Goal: Information Seeking & Learning: Learn about a topic

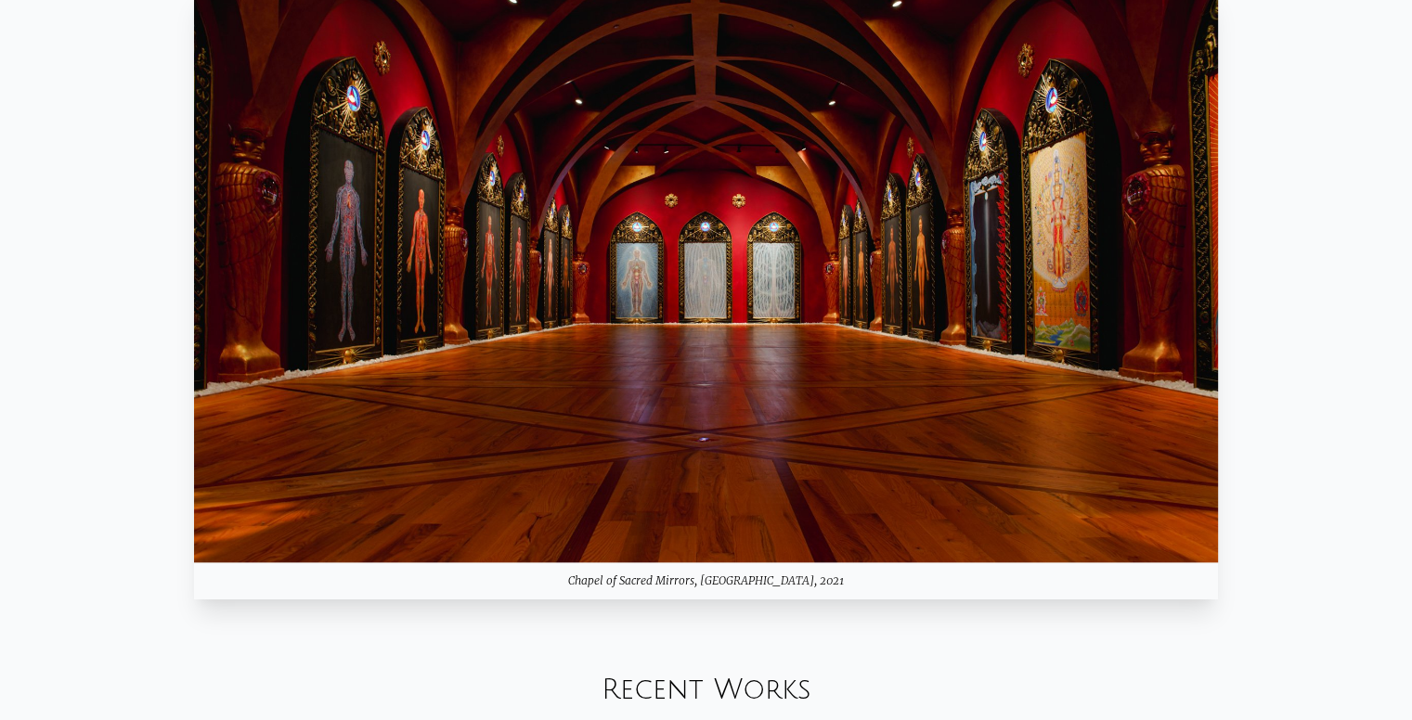
drag, startPoint x: 437, startPoint y: 330, endPoint x: 408, endPoint y: 192, distance: 141.3
click at [437, 330] on img at bounding box center [706, 275] width 1025 height 576
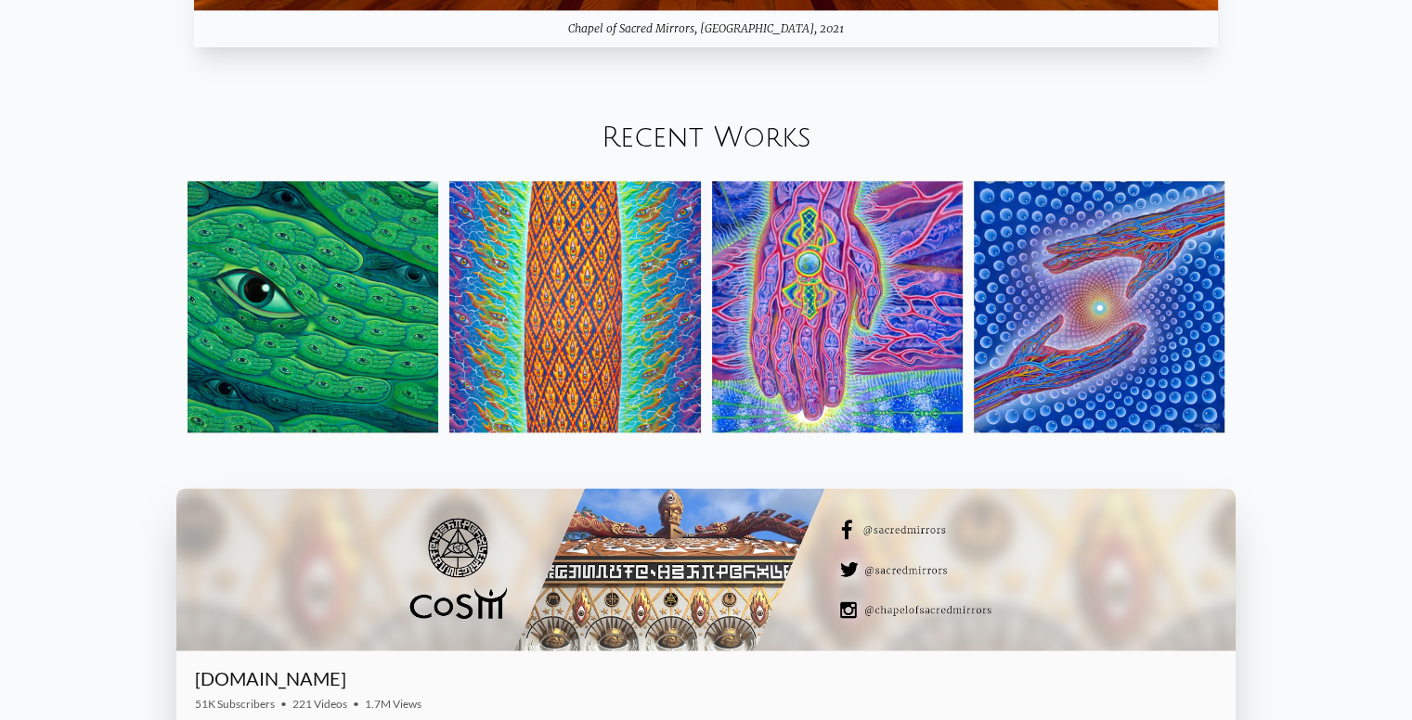
scroll to position [2264, 0]
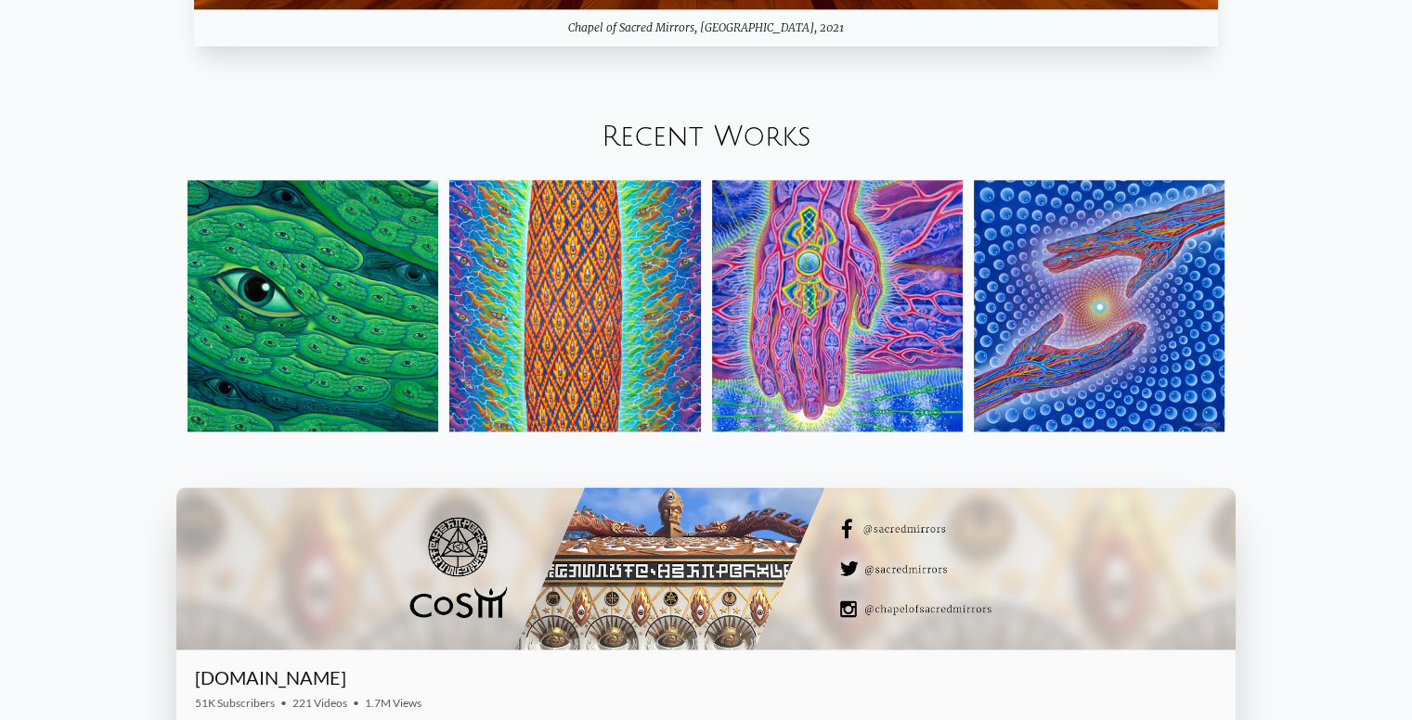
click at [1021, 321] on img at bounding box center [1099, 305] width 251 height 251
click at [849, 291] on img at bounding box center [837, 305] width 251 height 251
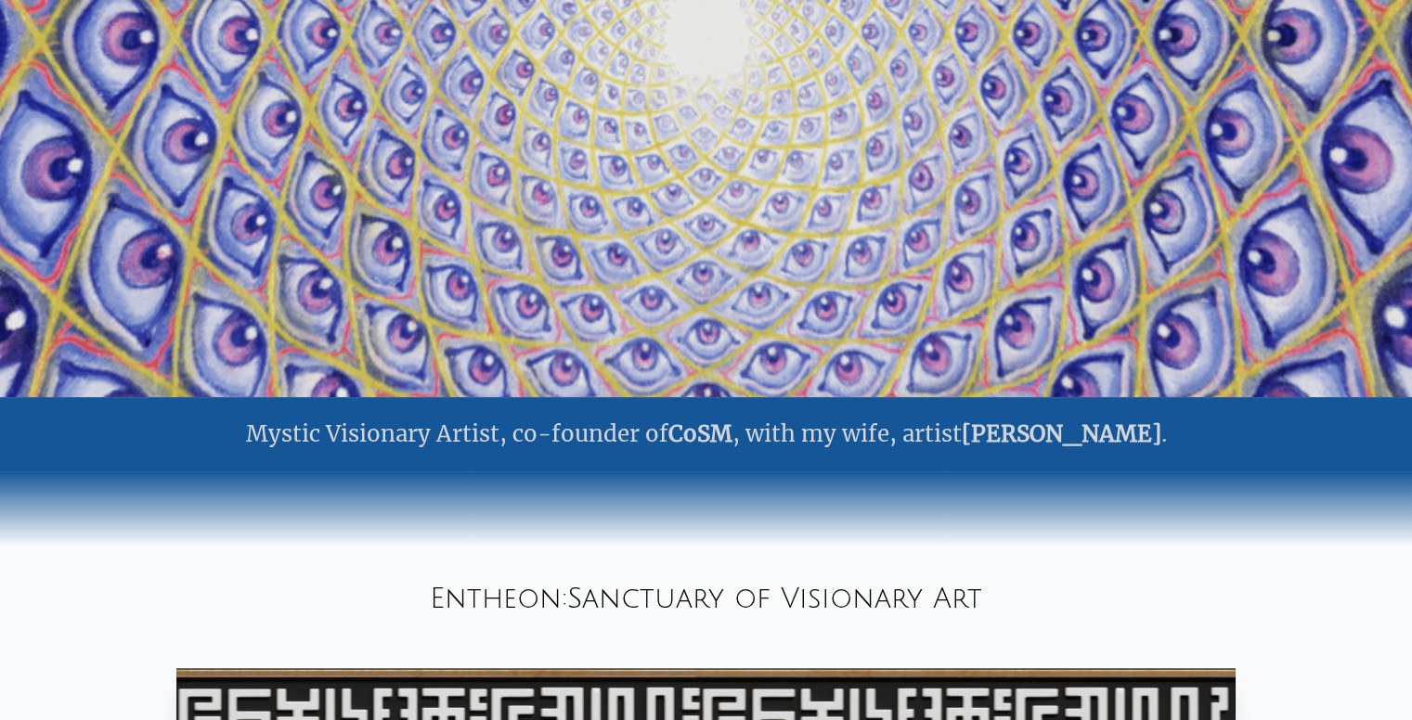
scroll to position [0, 0]
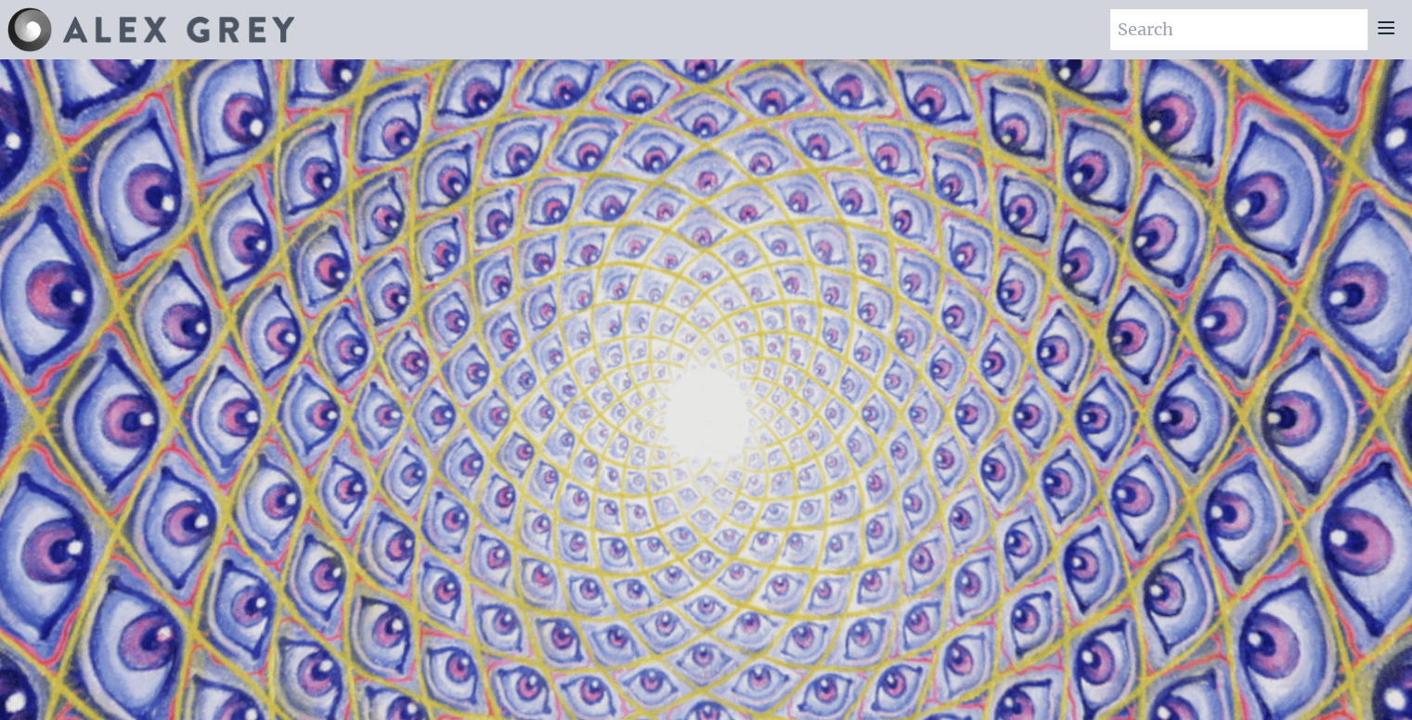
click at [1384, 36] on icon at bounding box center [1386, 28] width 22 height 22
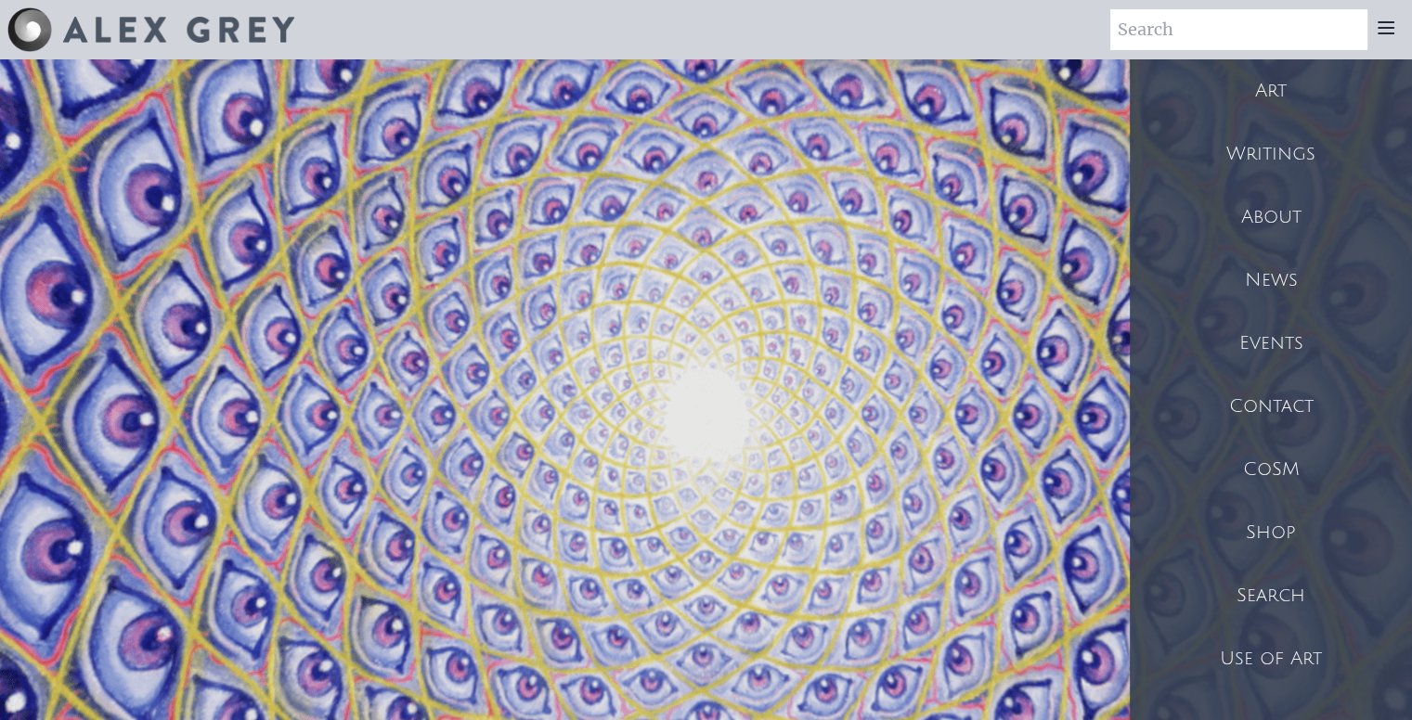
click at [1277, 99] on div "Art" at bounding box center [1271, 90] width 282 height 63
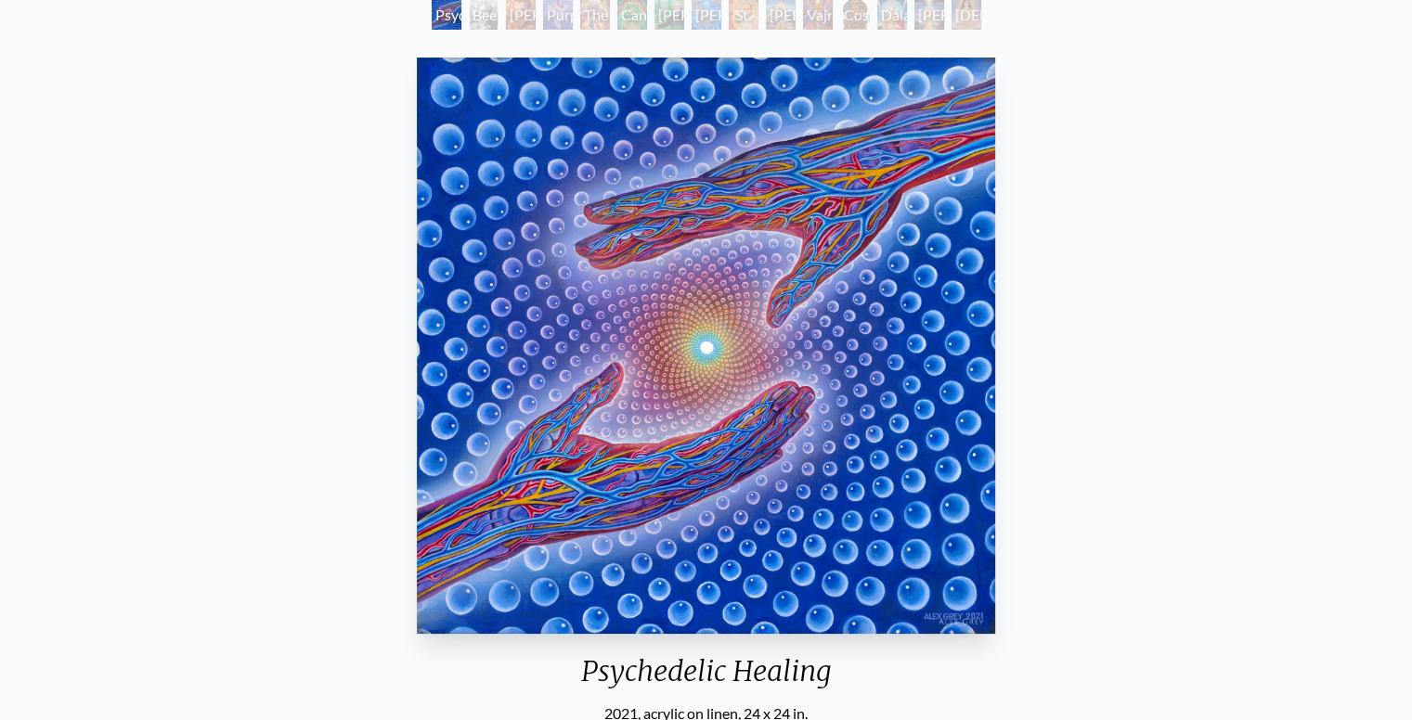
scroll to position [126, 0]
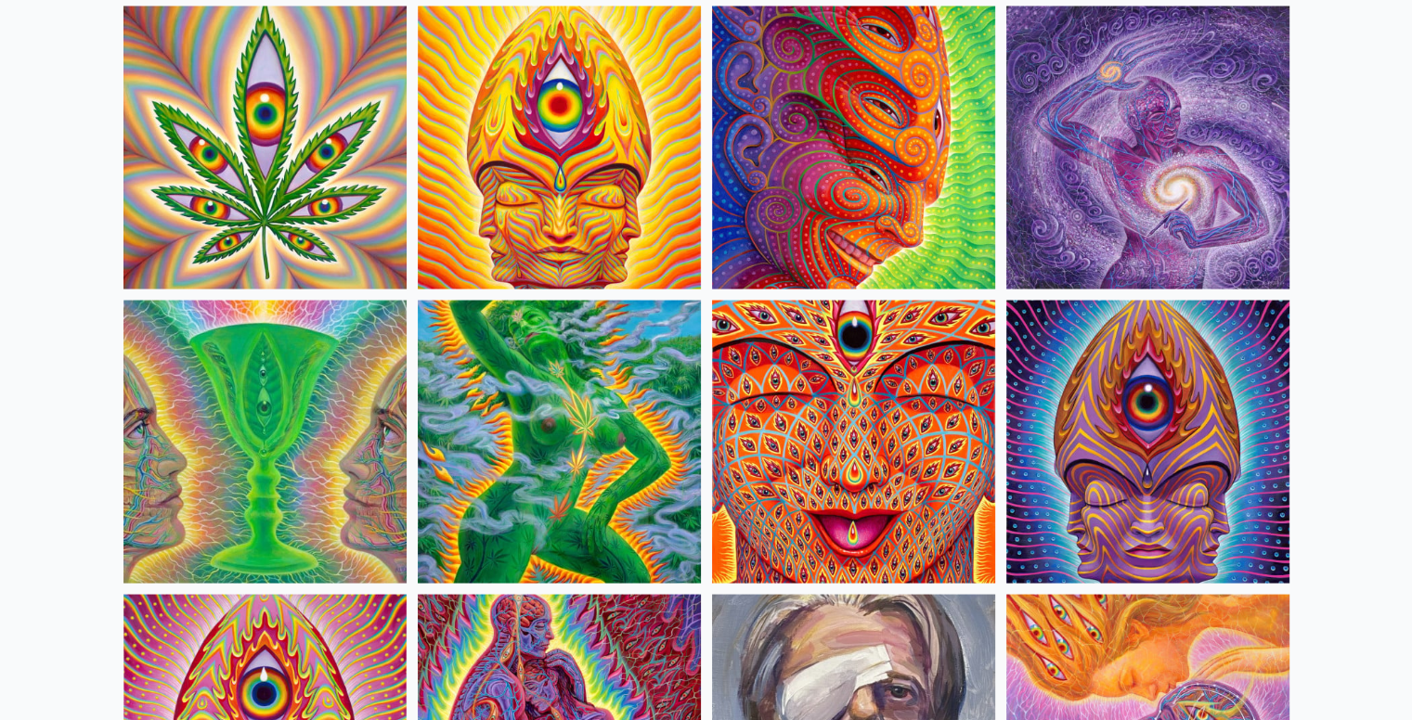
scroll to position [3438, 0]
click at [650, 458] on img at bounding box center [559, 441] width 283 height 283
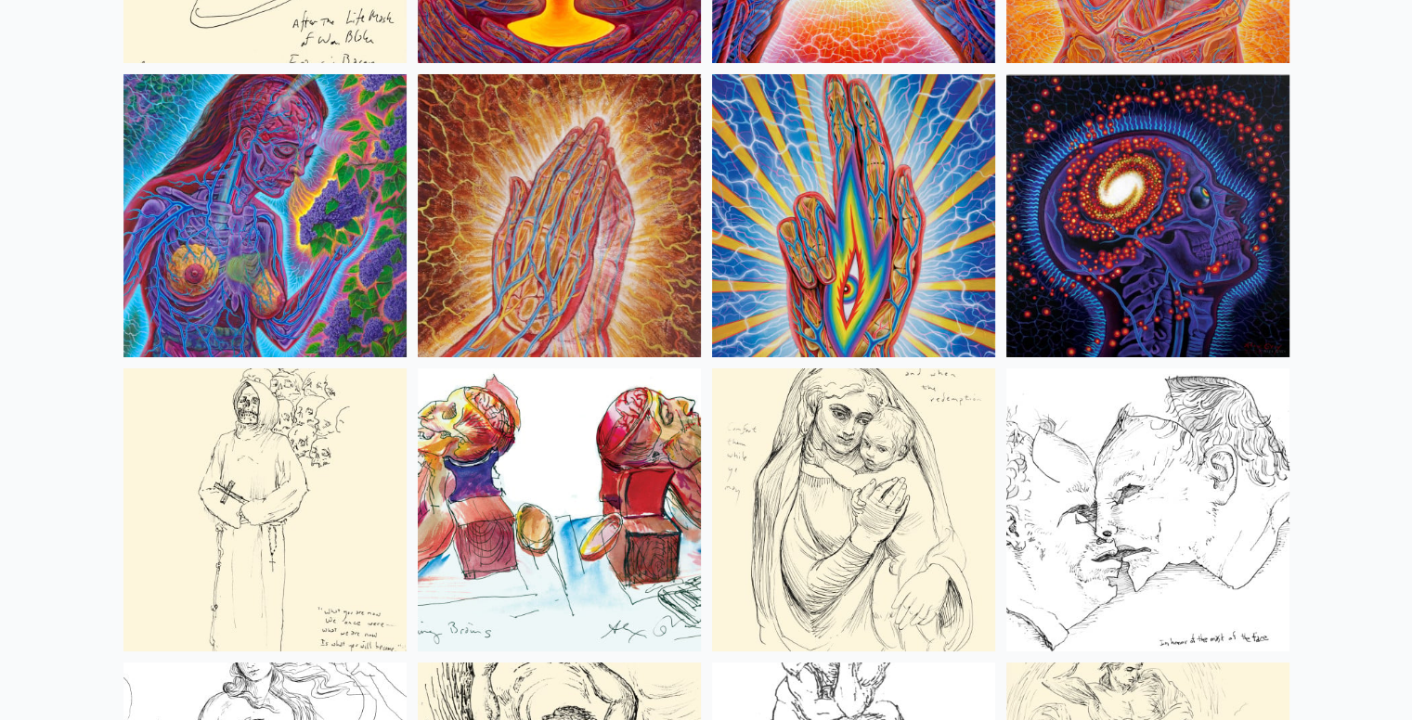
scroll to position [6815, 0]
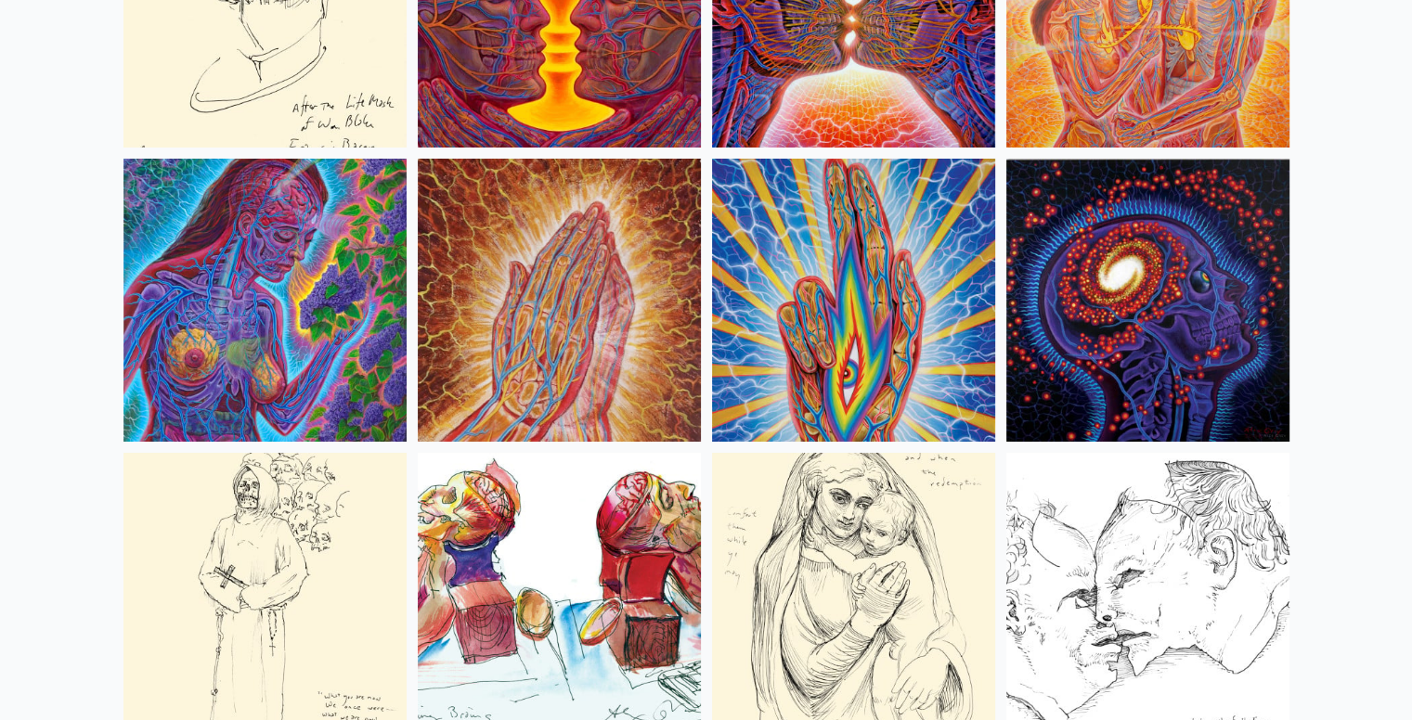
click at [1151, 250] on img at bounding box center [1147, 300] width 283 height 283
drag, startPoint x: 1188, startPoint y: 331, endPoint x: 1234, endPoint y: 305, distance: 53.2
click at [1234, 305] on img at bounding box center [1147, 300] width 283 height 283
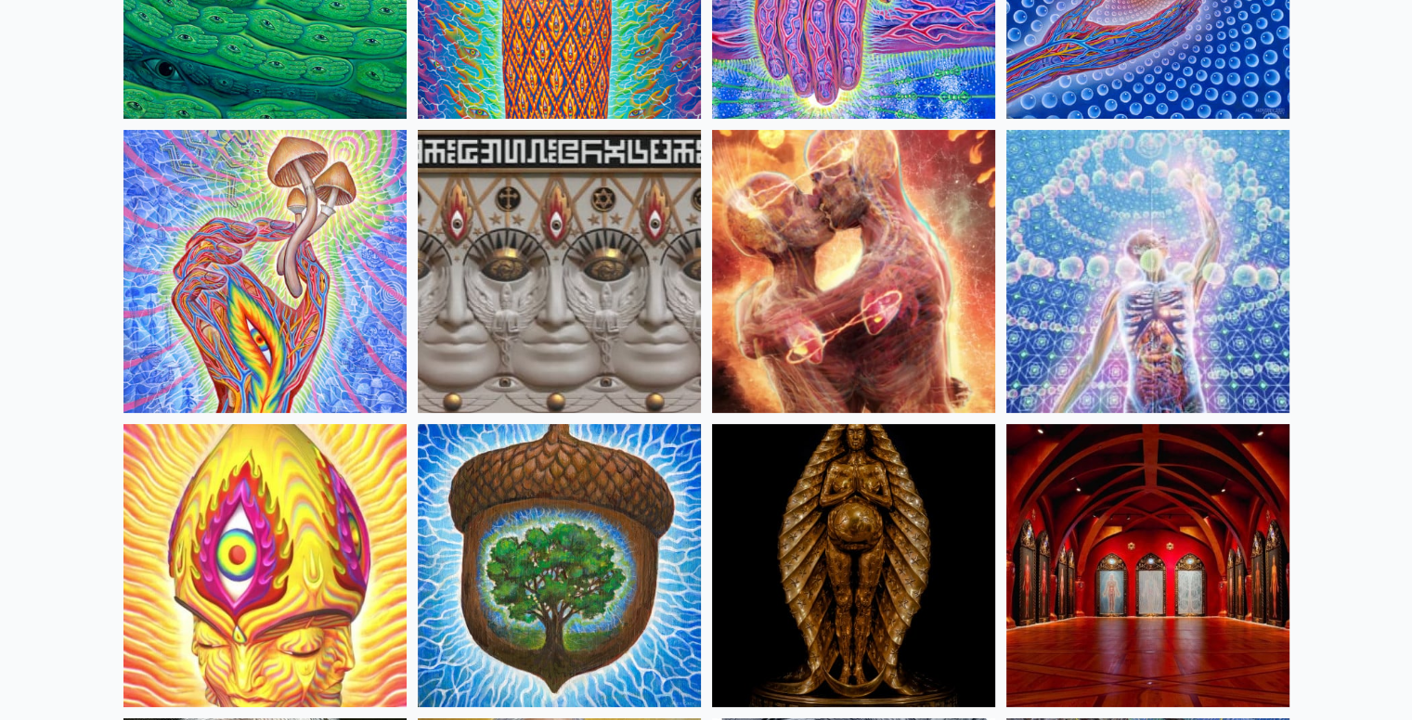
scroll to position [371, 0]
click at [316, 291] on img at bounding box center [264, 271] width 283 height 283
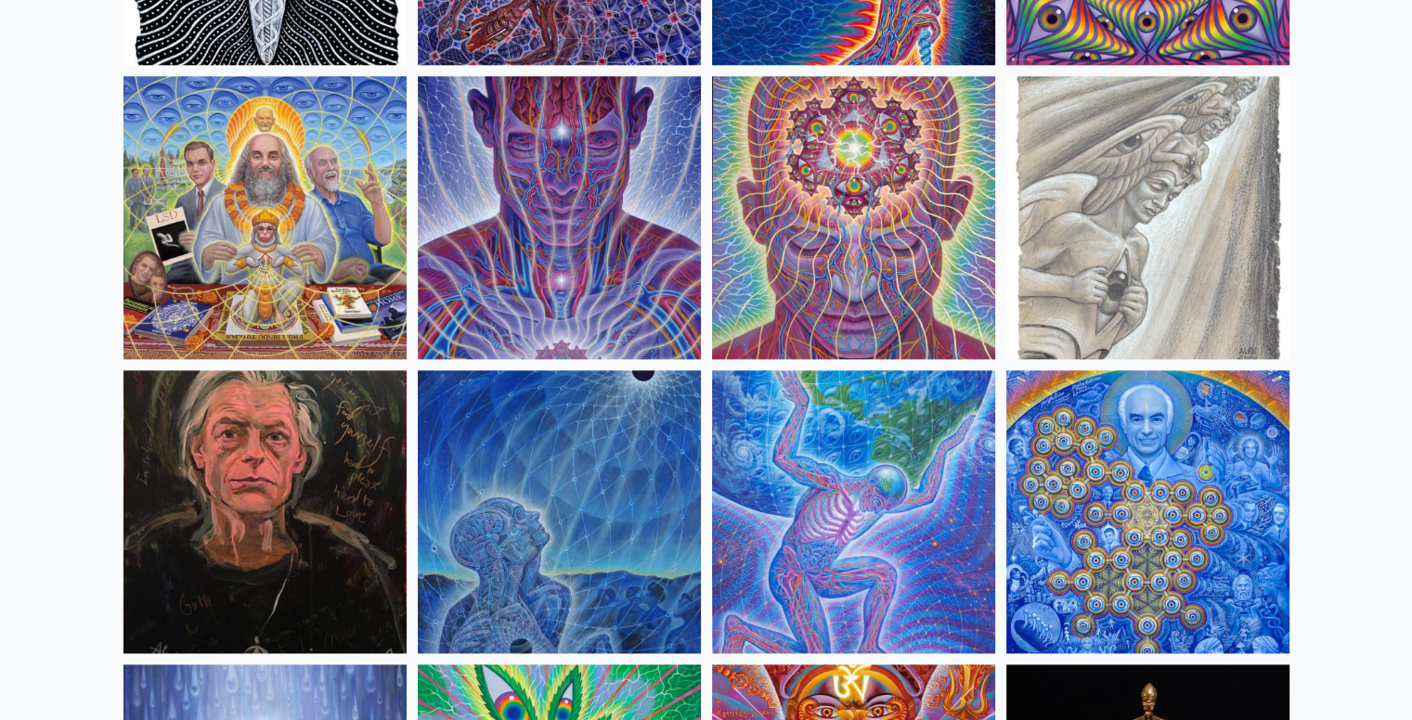
scroll to position [2186, 0]
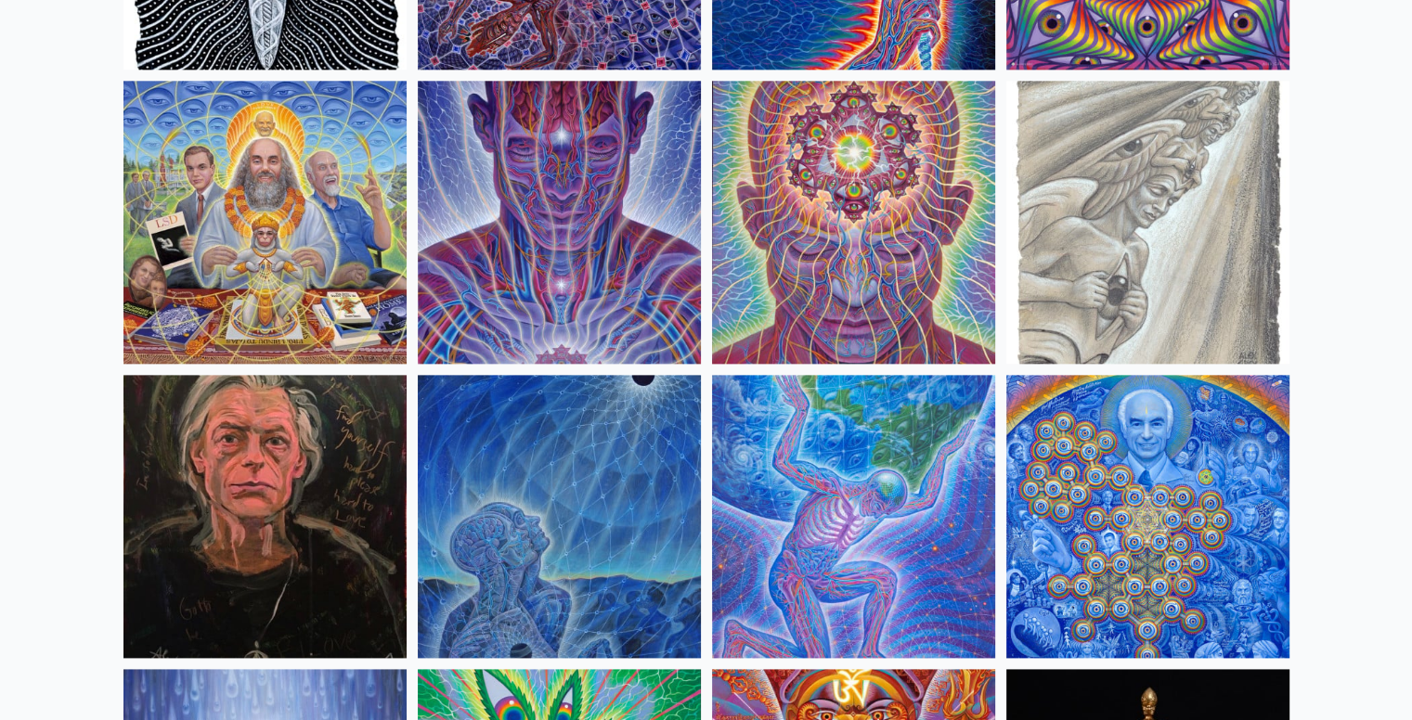
click at [913, 230] on img at bounding box center [853, 222] width 283 height 283
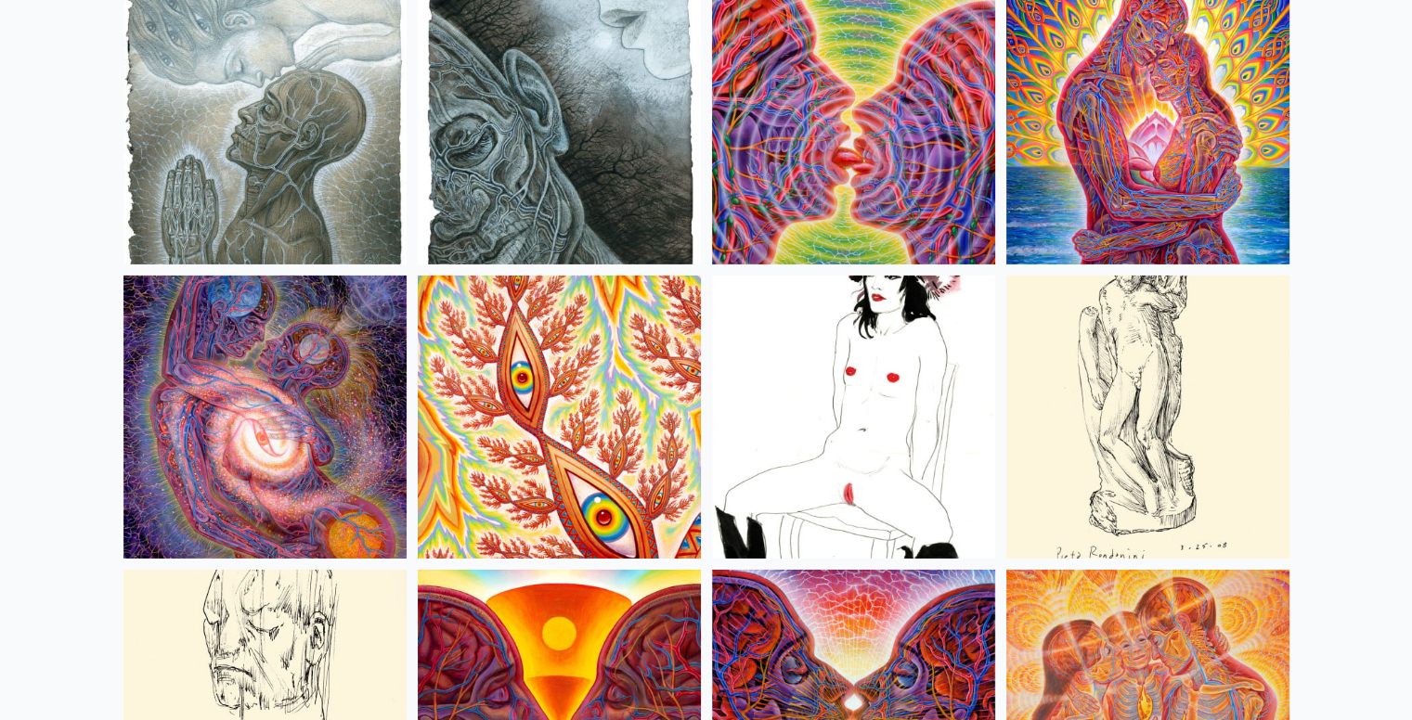
scroll to position [6003, 0]
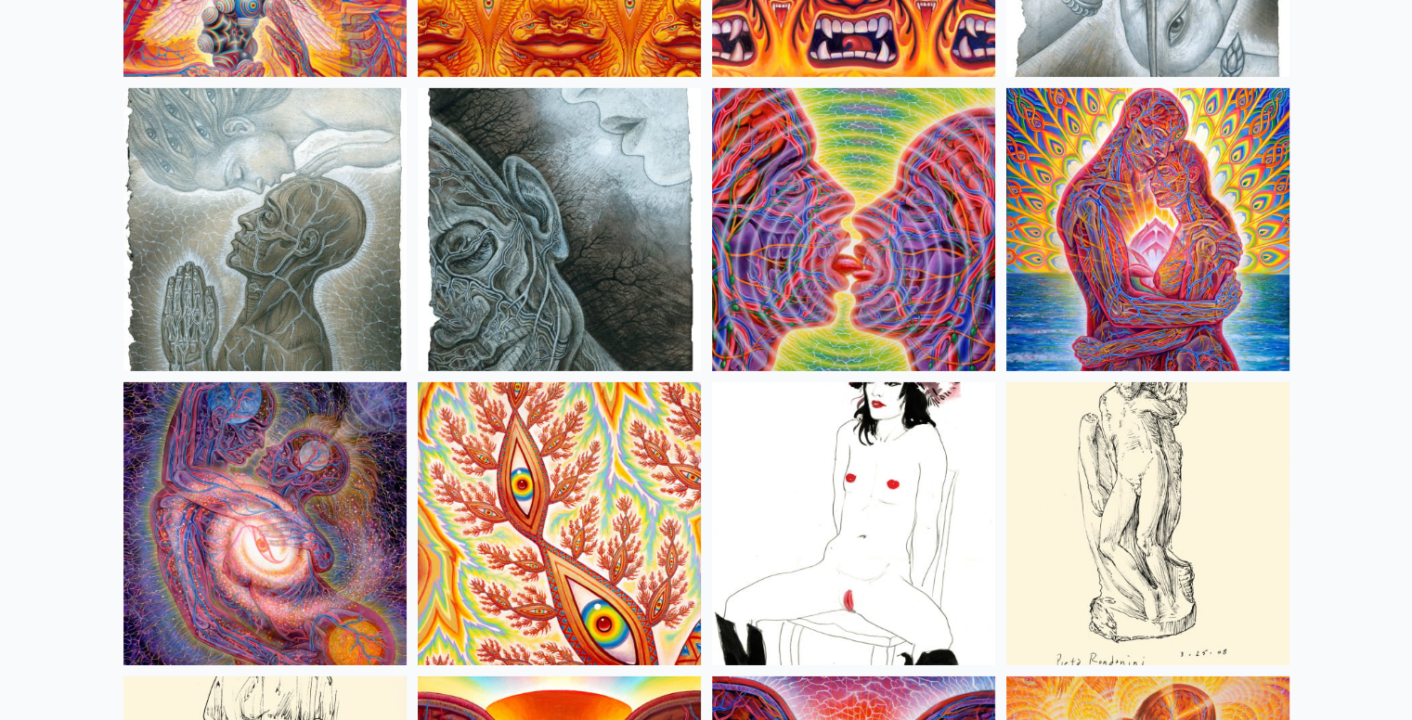
click at [1199, 256] on img at bounding box center [1147, 229] width 283 height 283
click at [837, 256] on img at bounding box center [853, 229] width 283 height 283
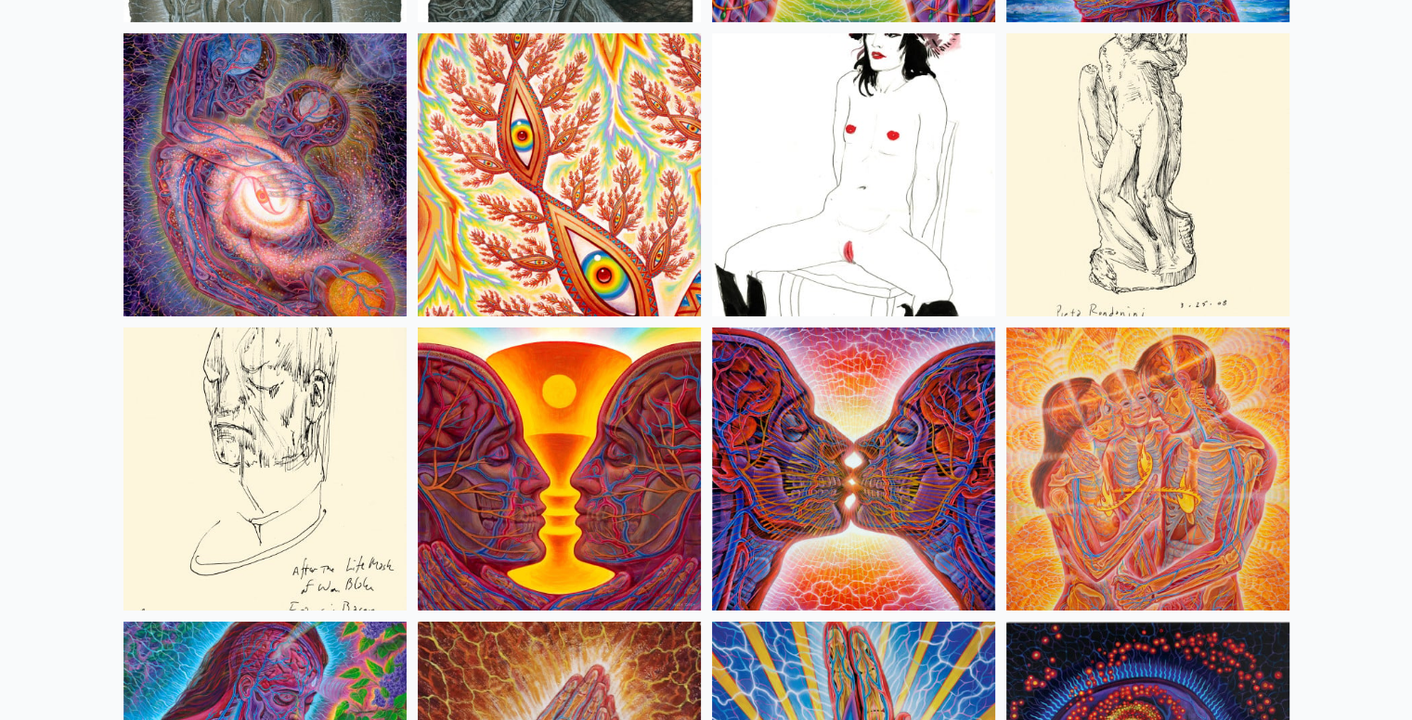
scroll to position [6349, 0]
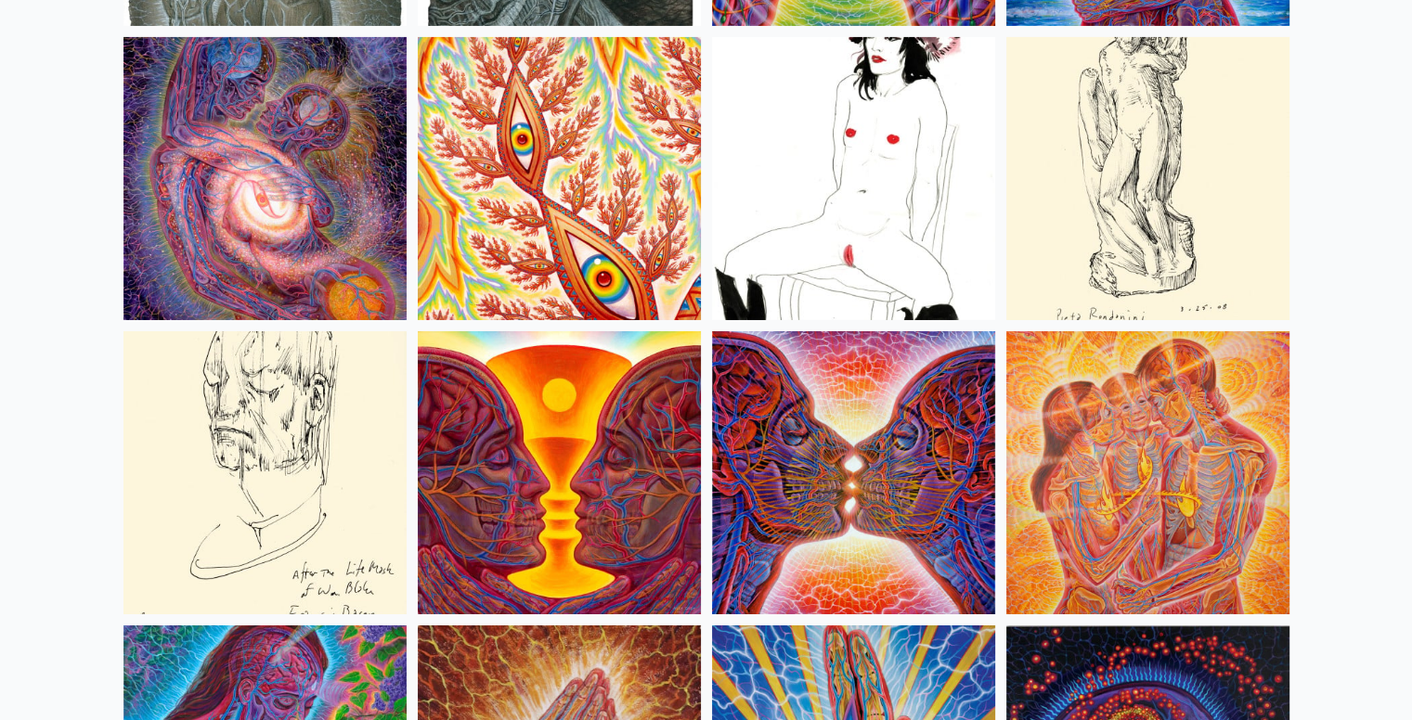
click at [271, 236] on img at bounding box center [264, 178] width 283 height 283
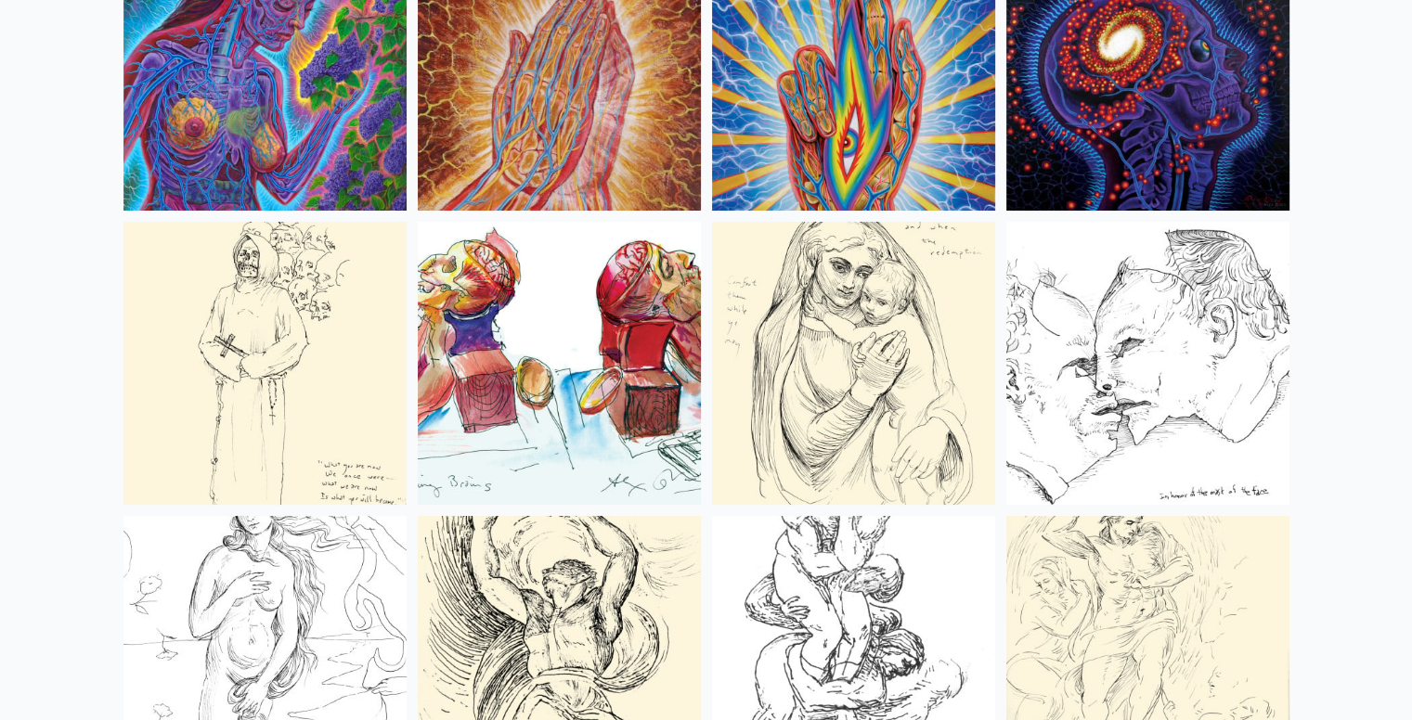
scroll to position [7047, 0]
click at [583, 405] on img at bounding box center [559, 363] width 283 height 283
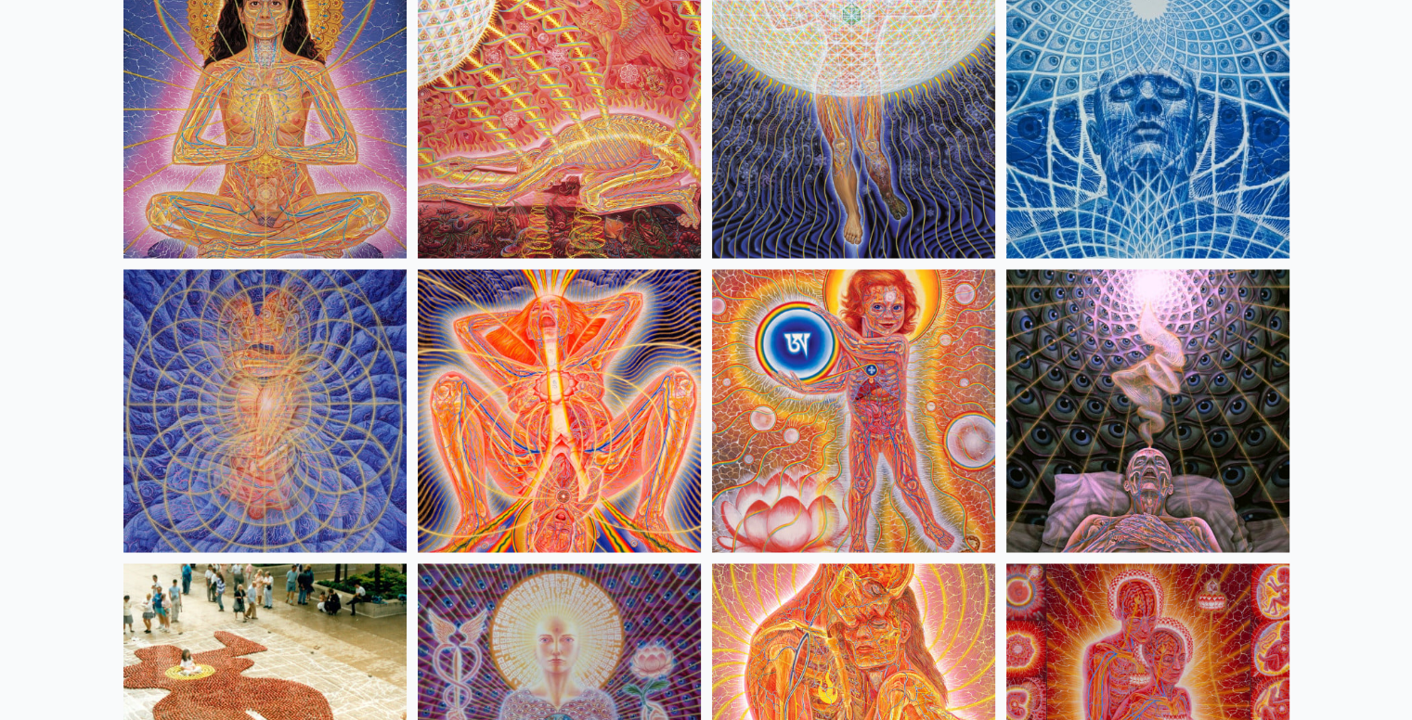
scroll to position [17299, 0]
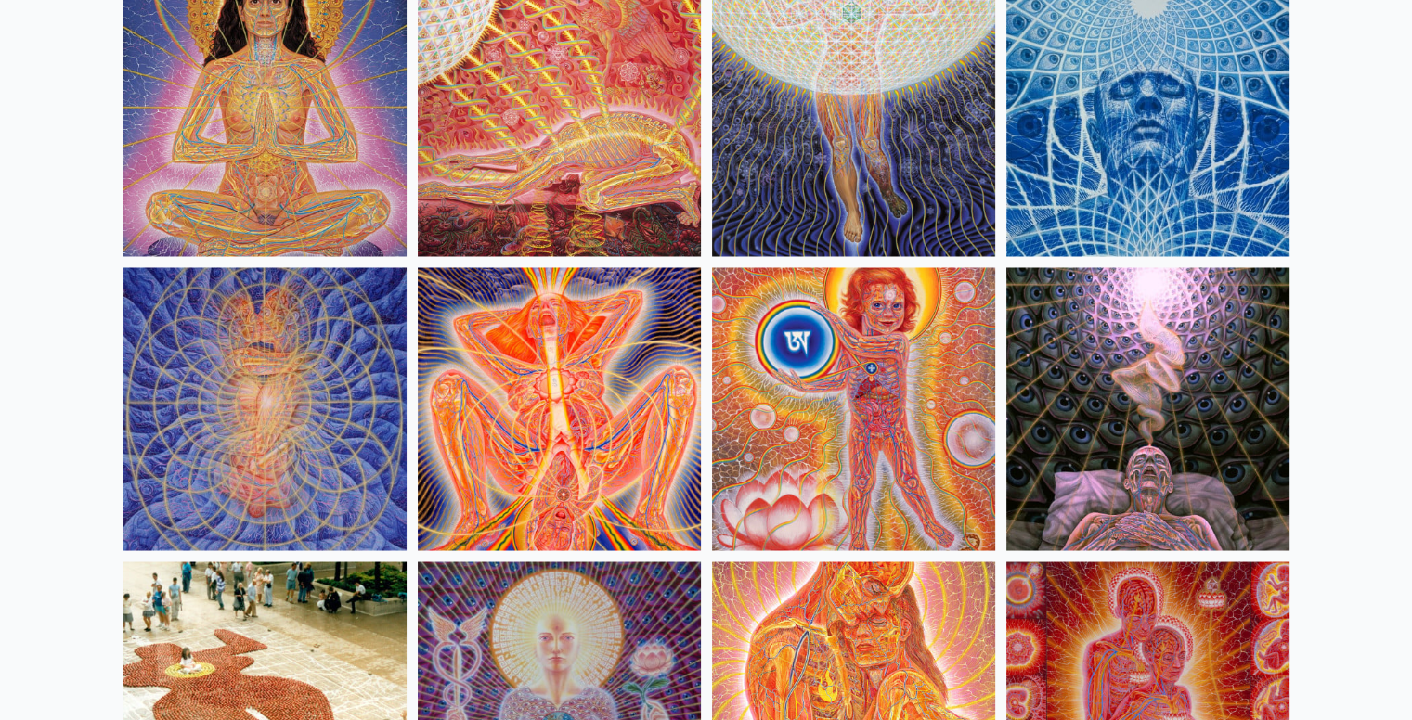
click at [624, 385] on img at bounding box center [559, 408] width 283 height 283
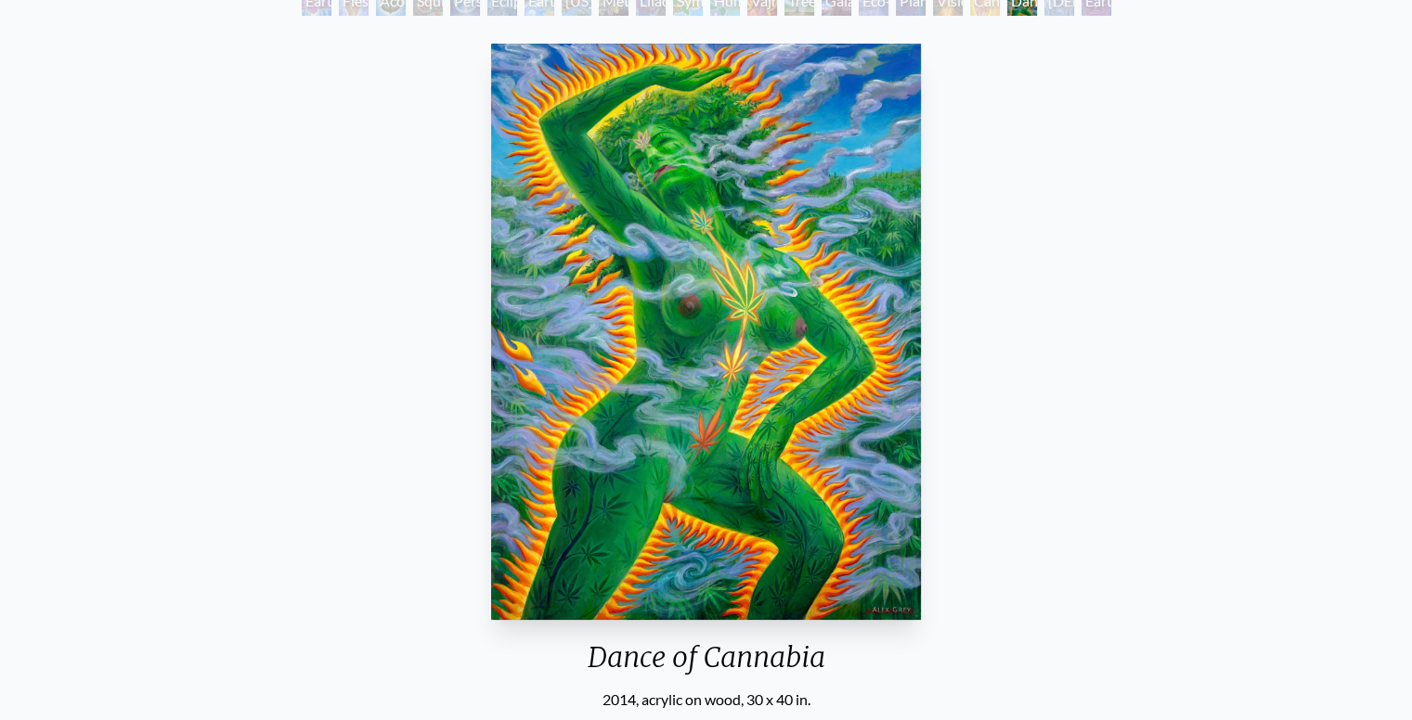
scroll to position [136, 0]
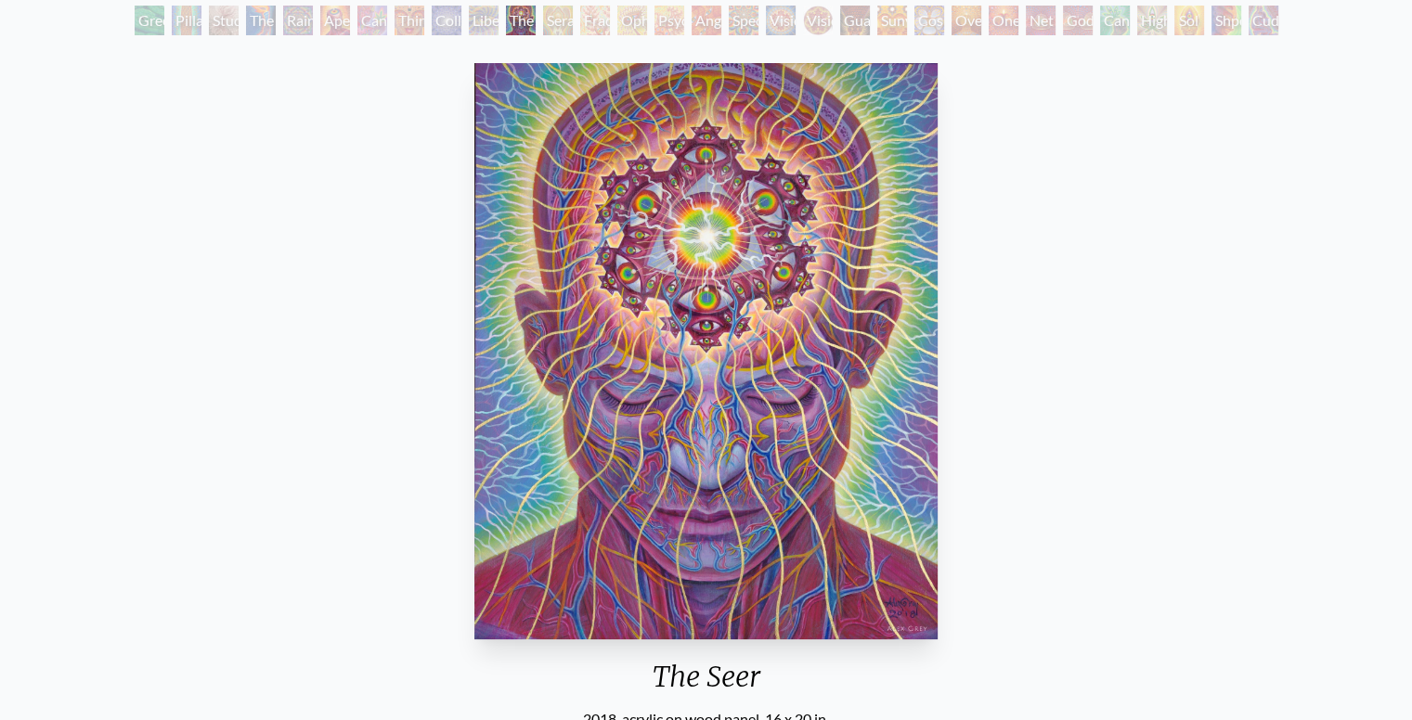
scroll to position [108, 0]
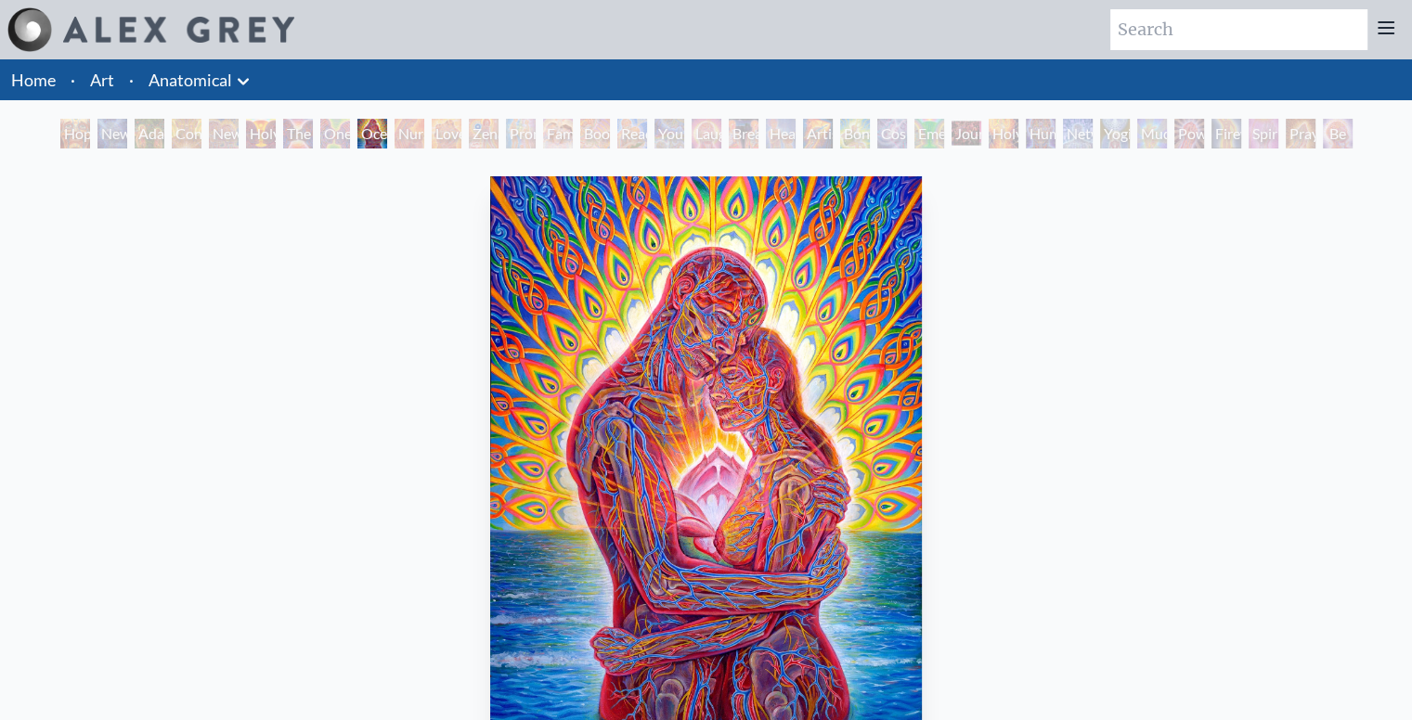
scroll to position [211, 0]
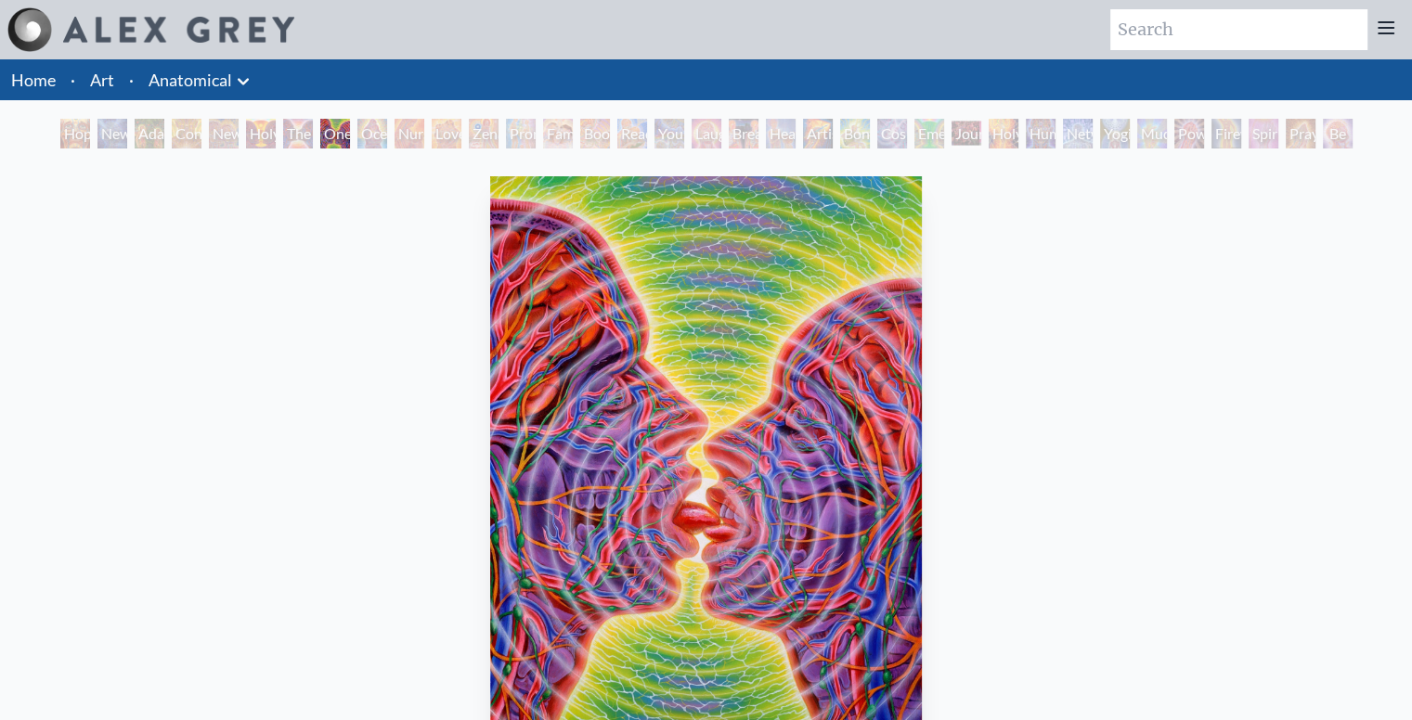
scroll to position [414, 0]
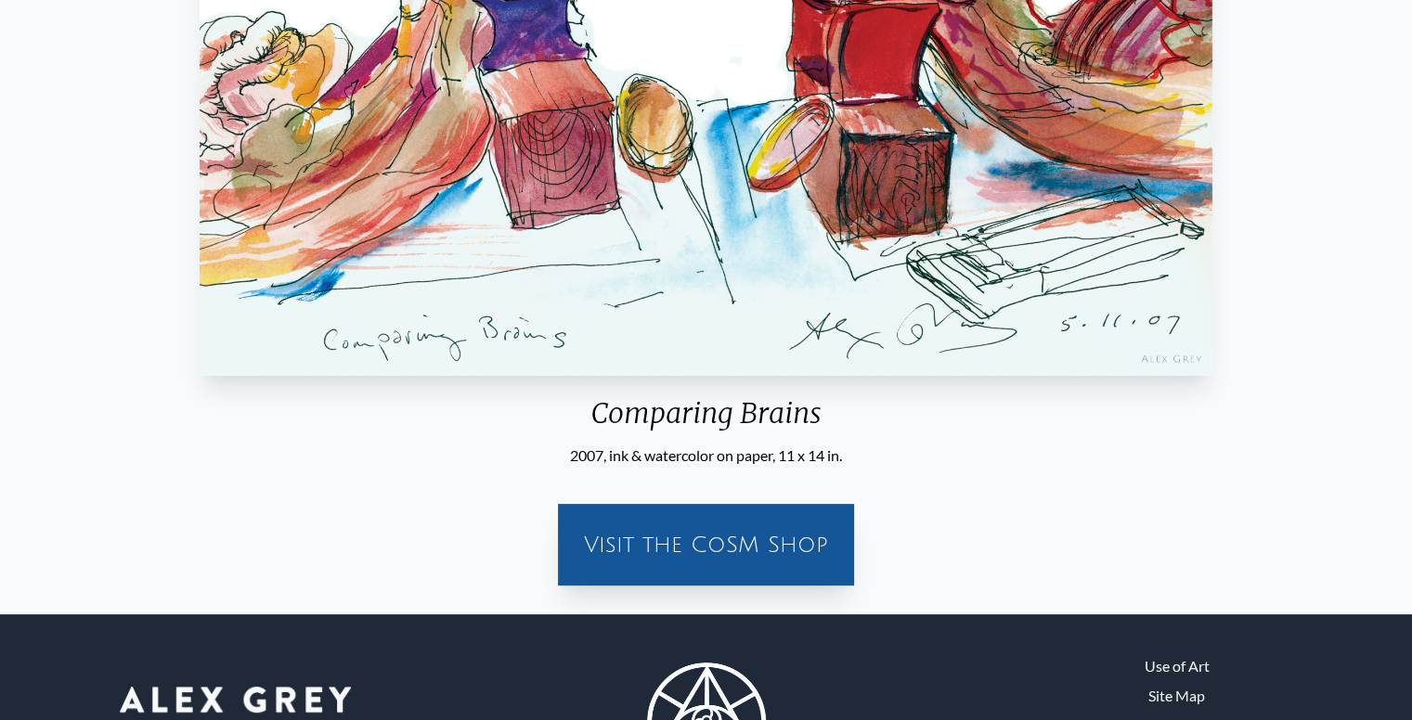
scroll to position [414, 0]
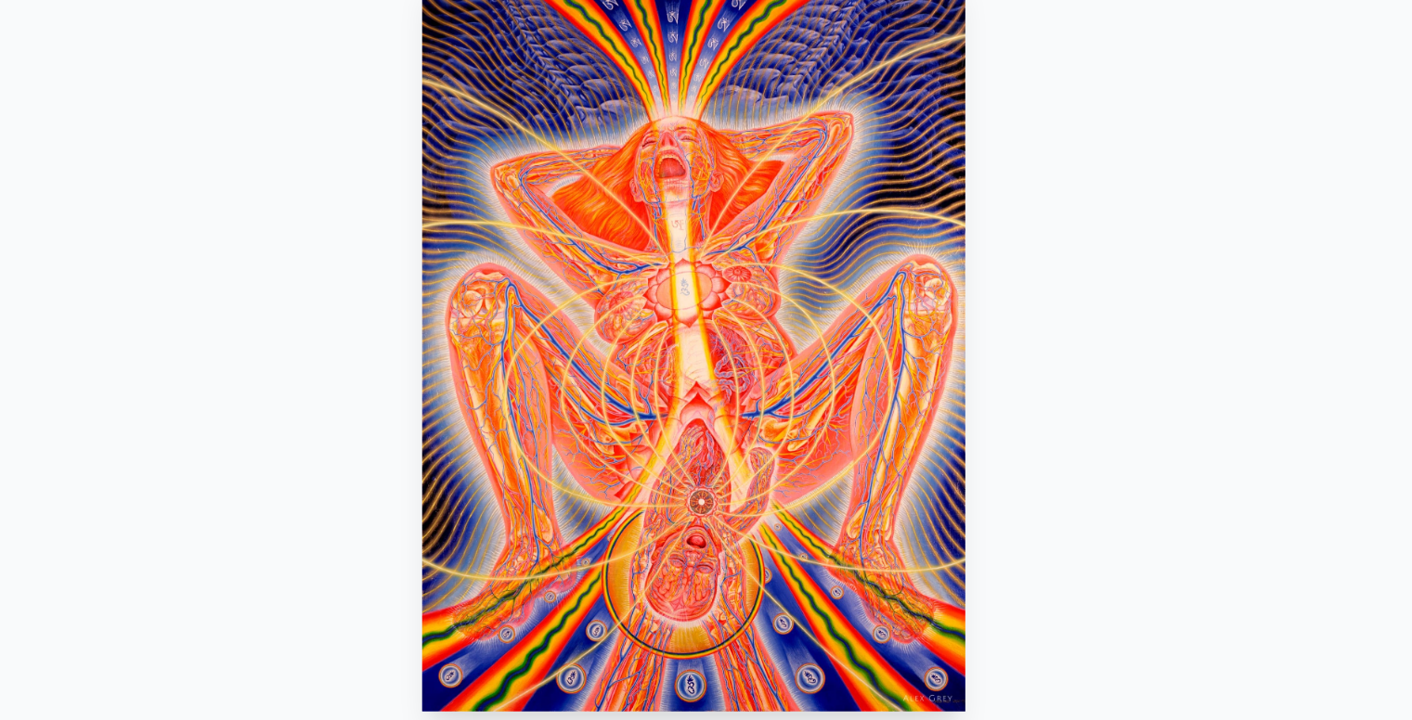
scroll to position [240, 0]
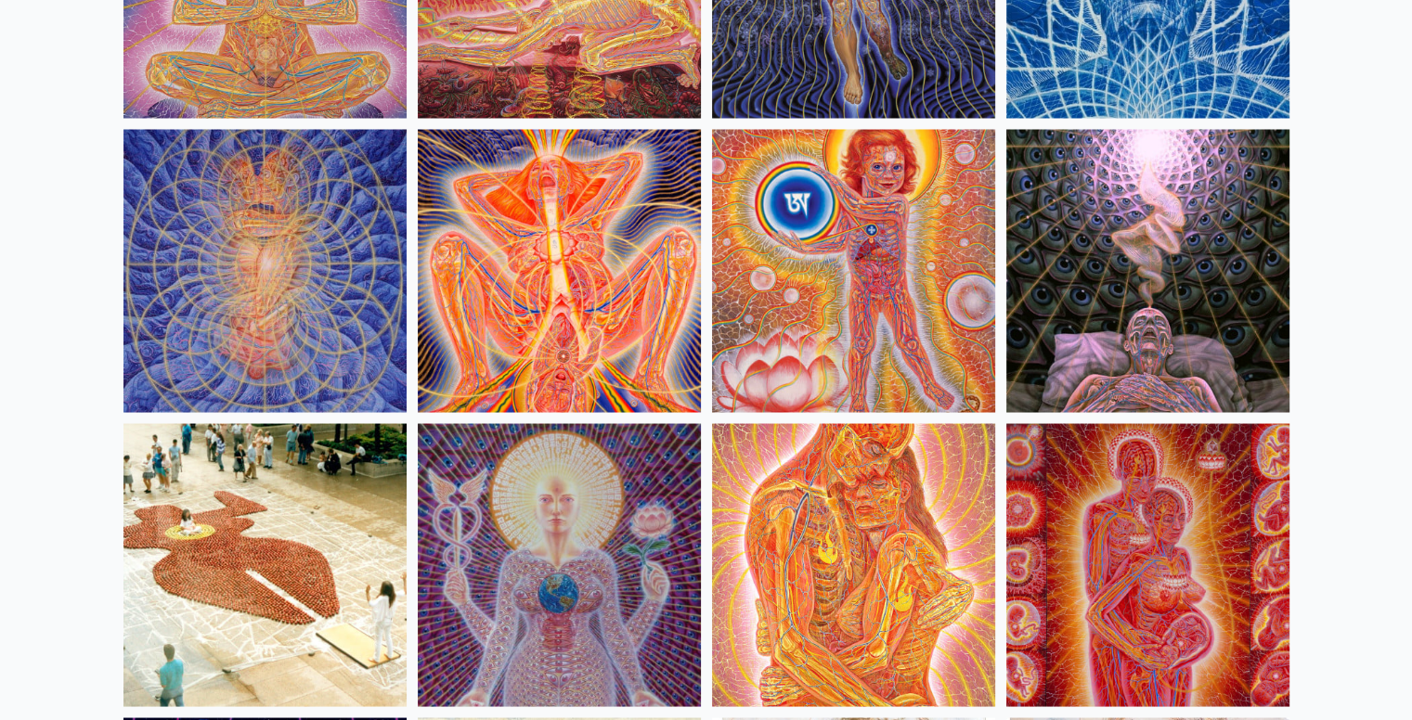
scroll to position [17433, 0]
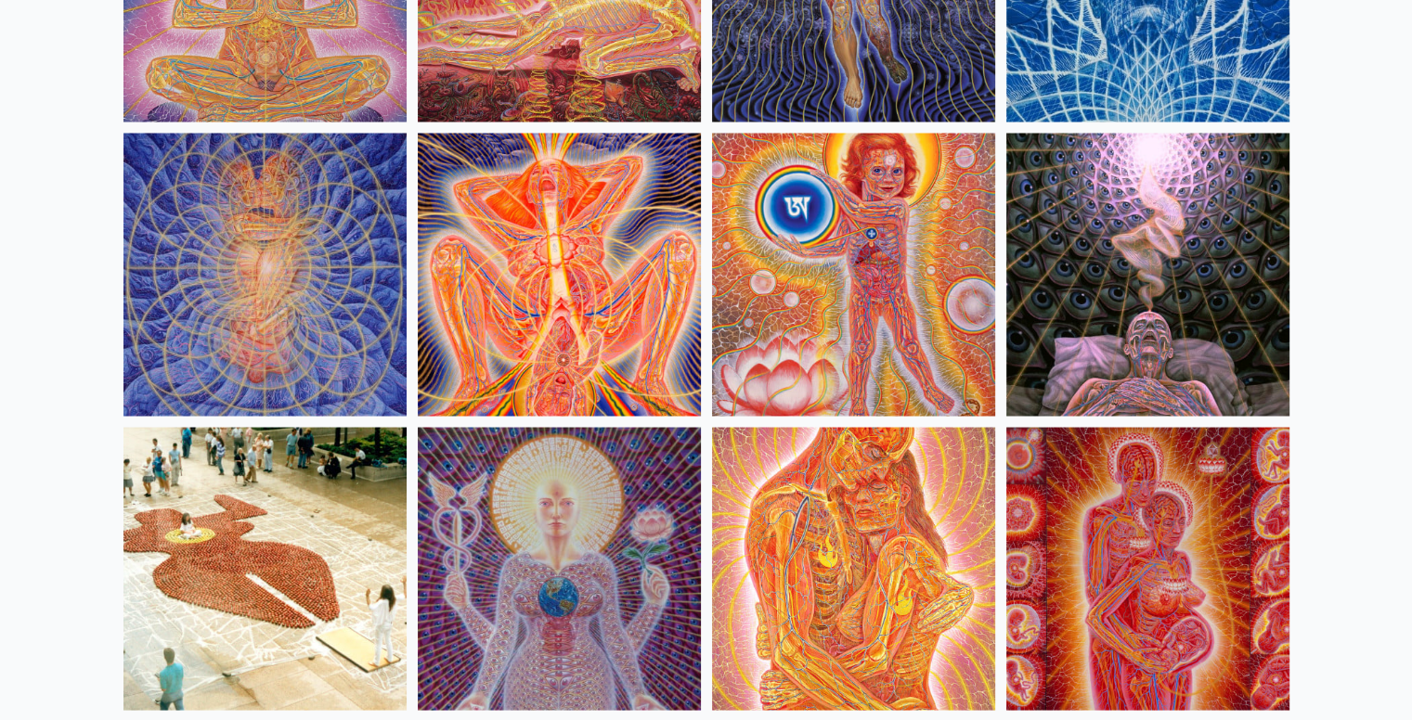
click at [615, 305] on img at bounding box center [559, 274] width 283 height 283
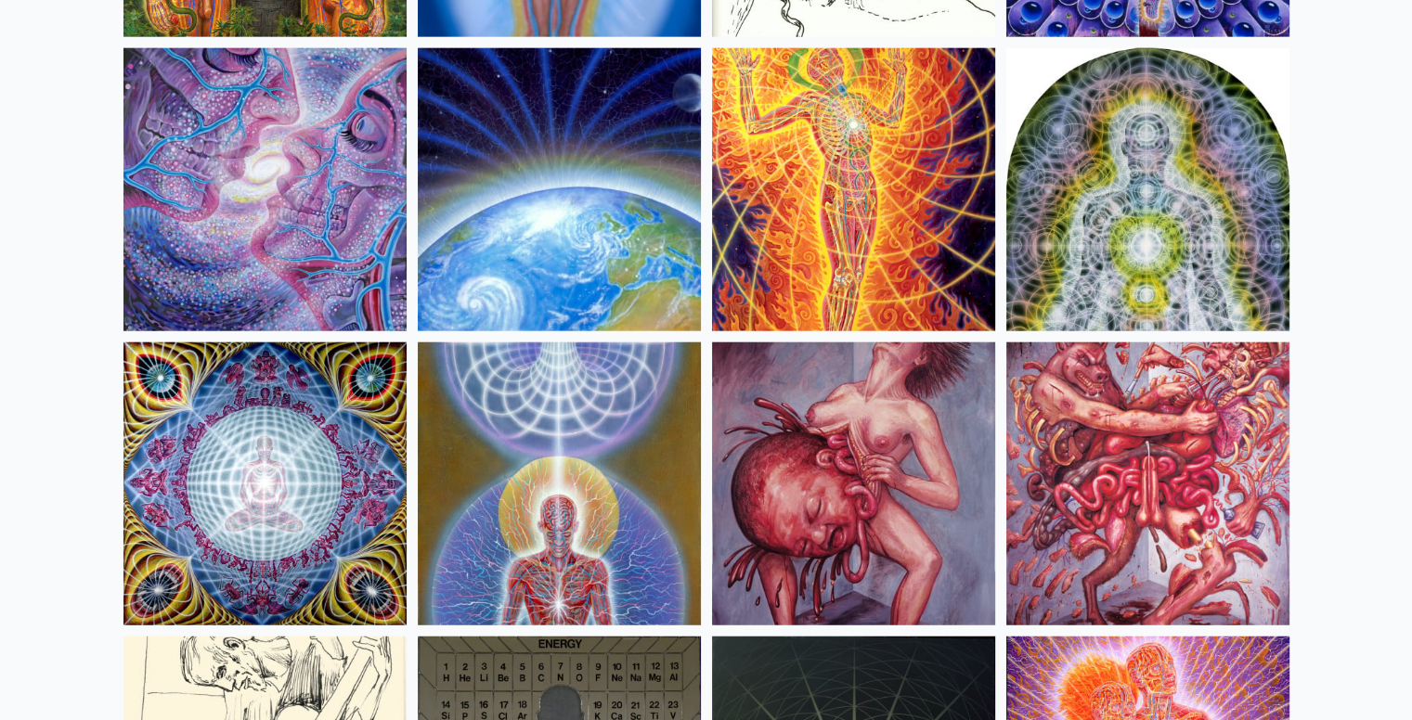
scroll to position [18696, 0]
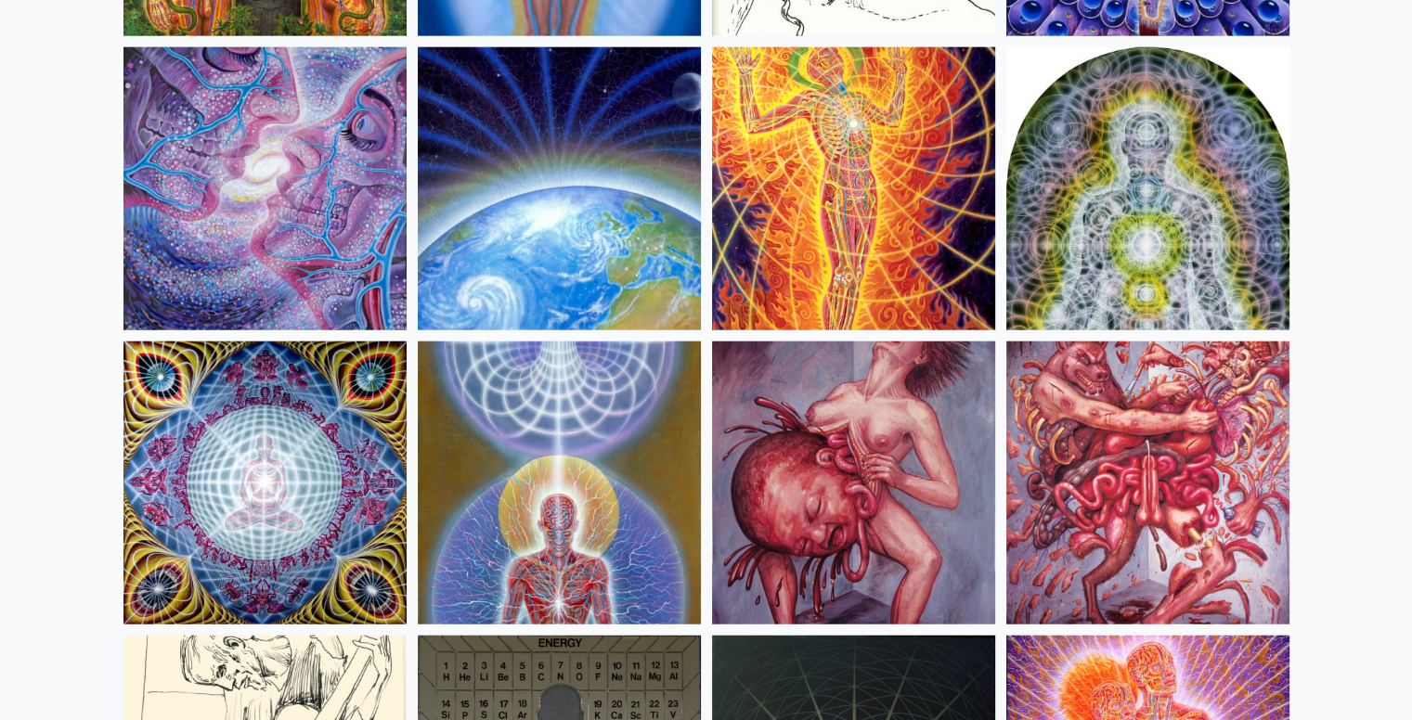
click at [902, 499] on img at bounding box center [853, 483] width 283 height 283
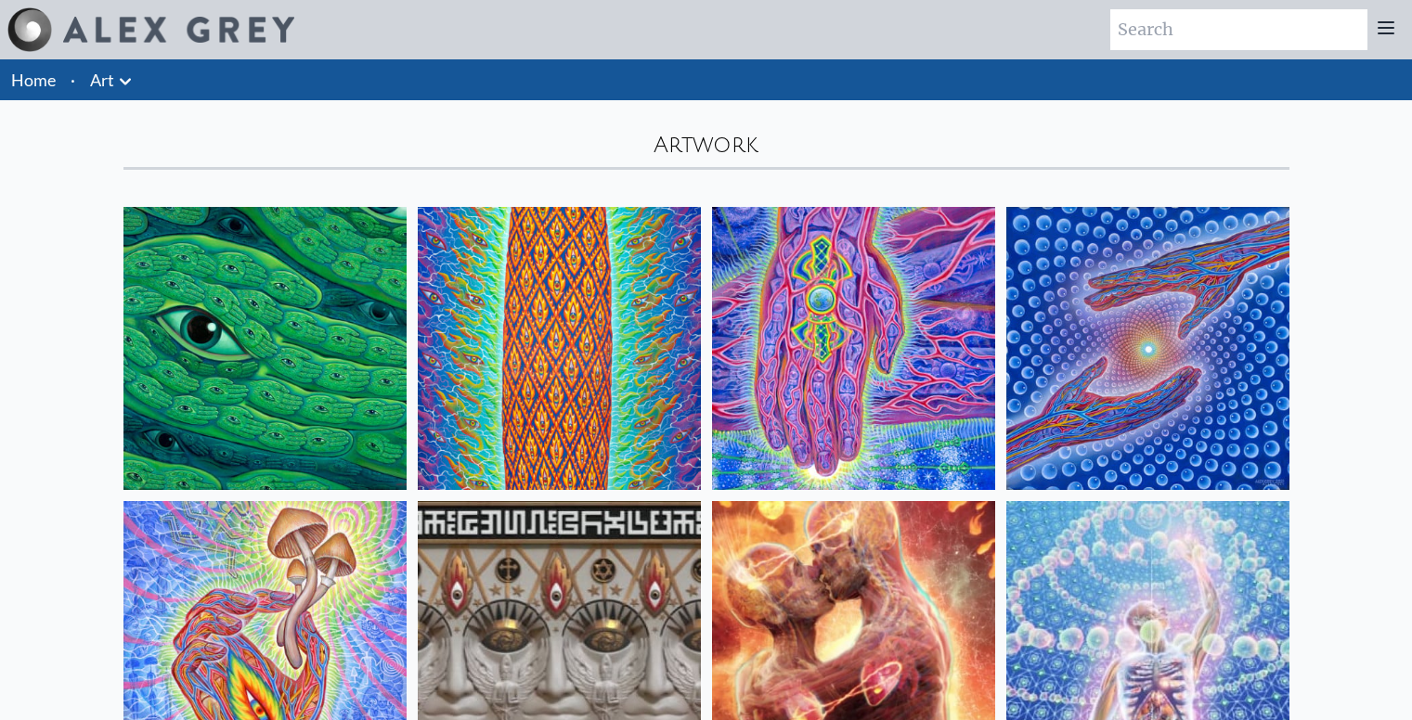
scroll to position [18696, 0]
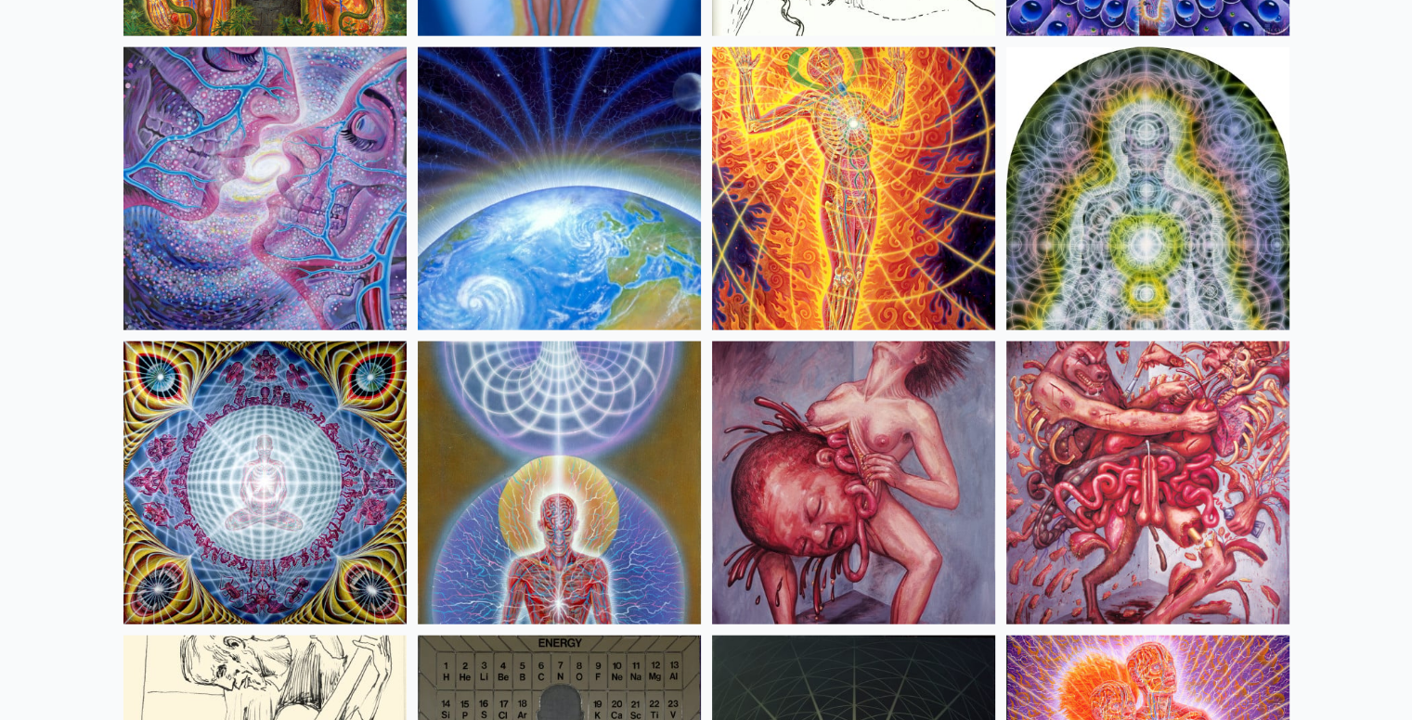
click at [1105, 514] on img at bounding box center [1147, 483] width 283 height 283
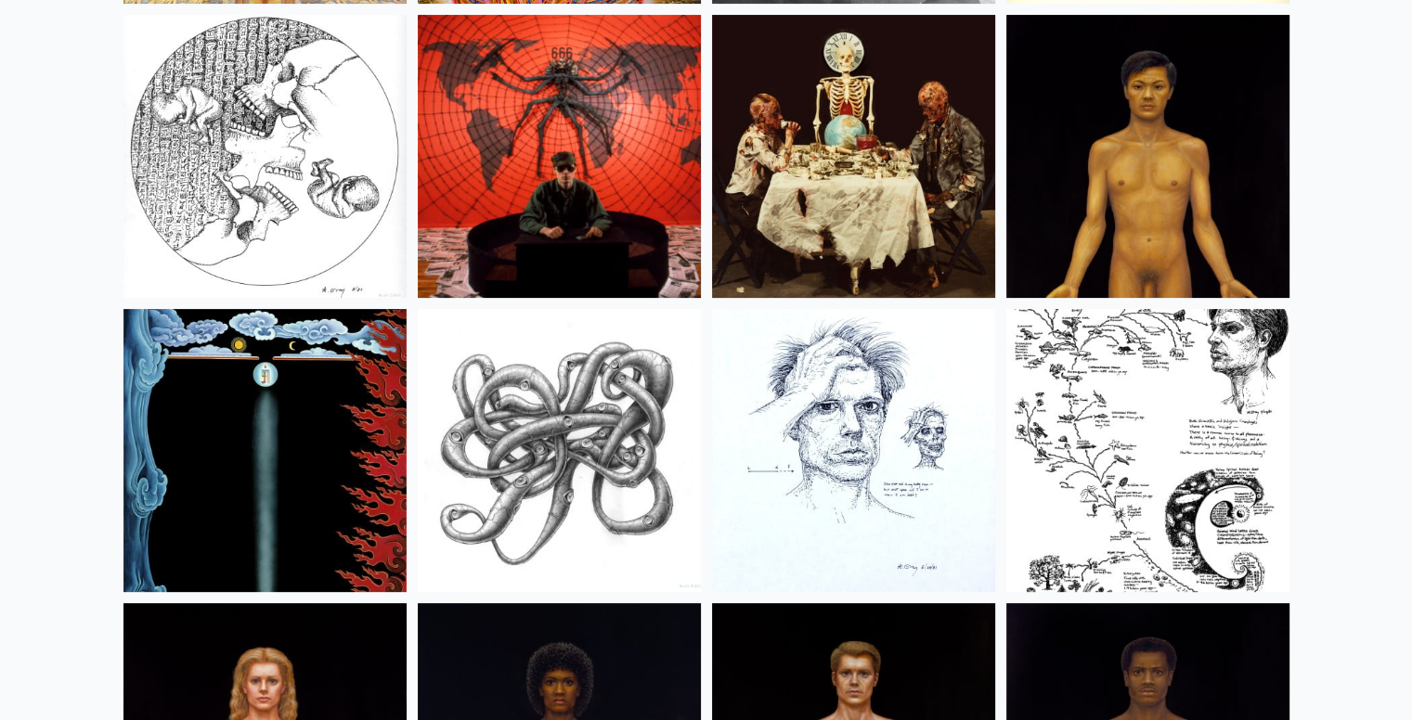
scroll to position [21604, 0]
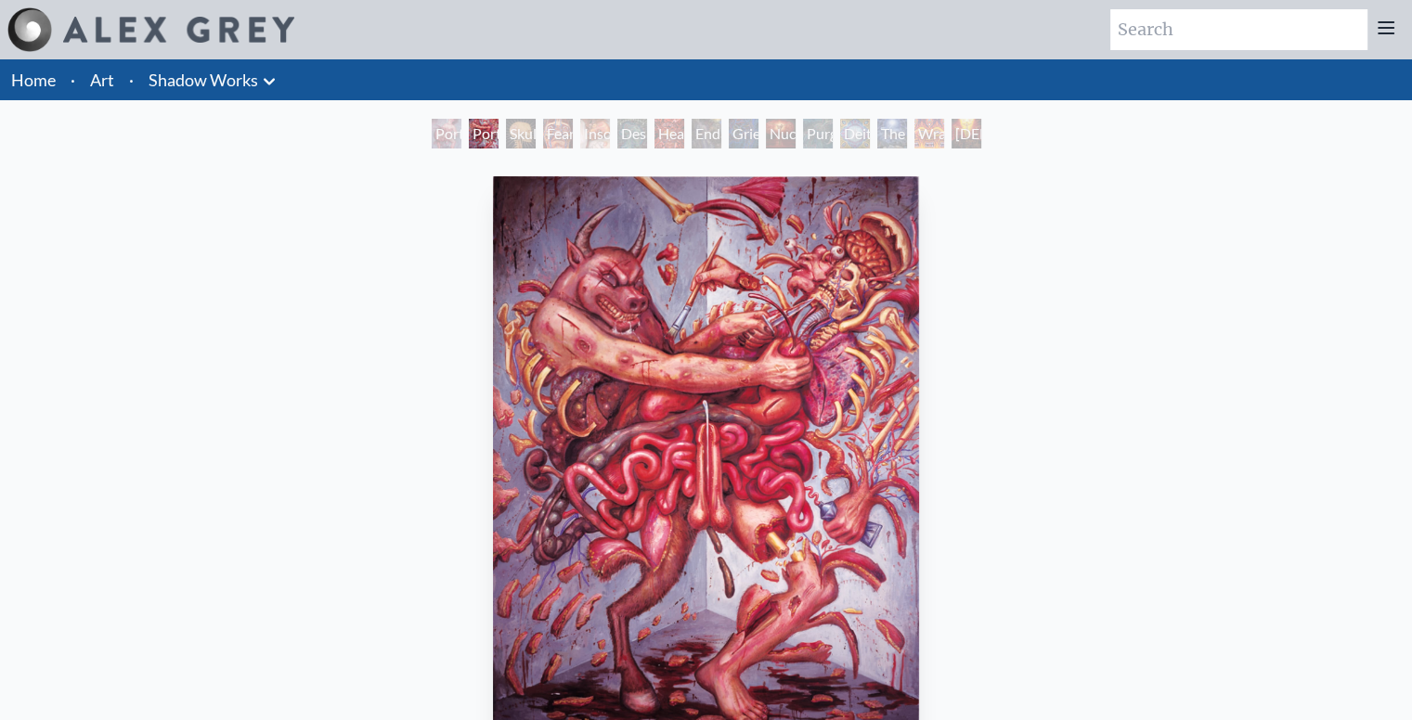
click at [1385, 24] on icon at bounding box center [1386, 28] width 22 height 22
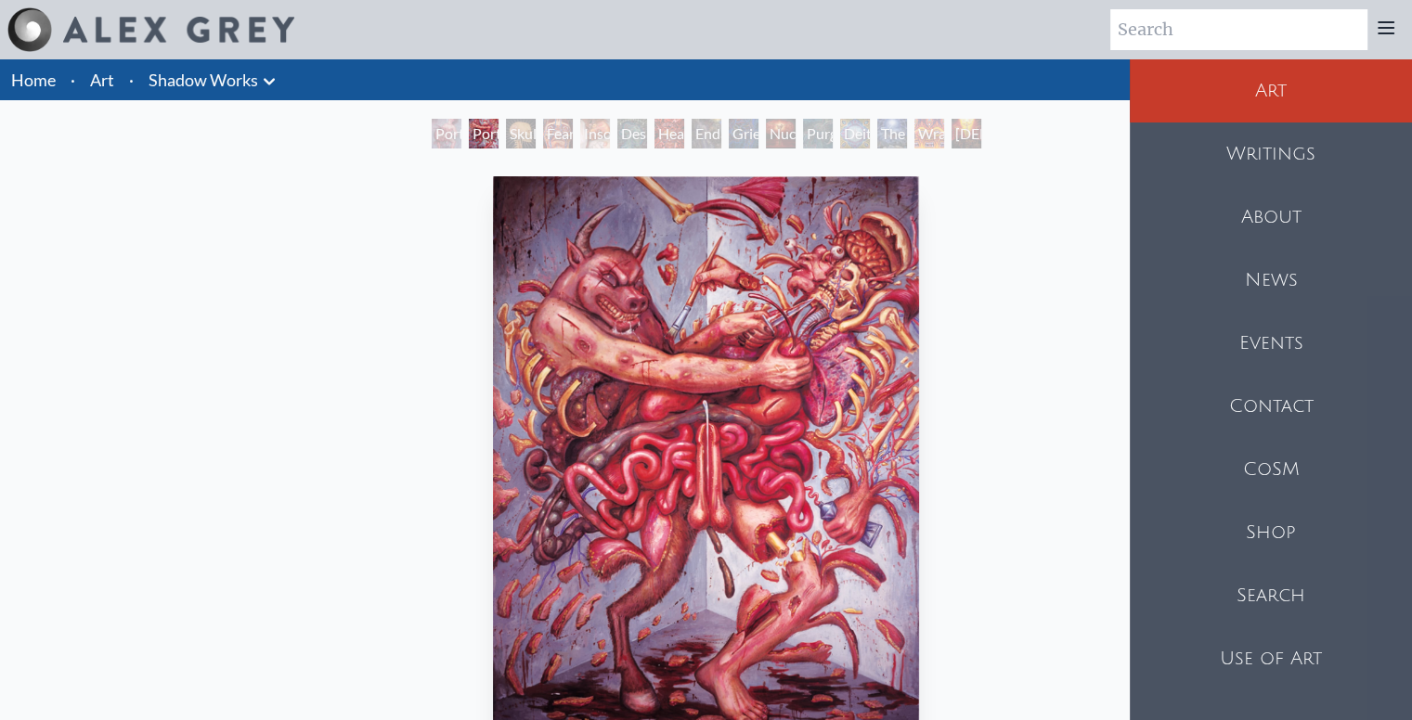
click at [1315, 211] on div "About" at bounding box center [1271, 217] width 282 height 63
